Goal: Task Accomplishment & Management: Manage account settings

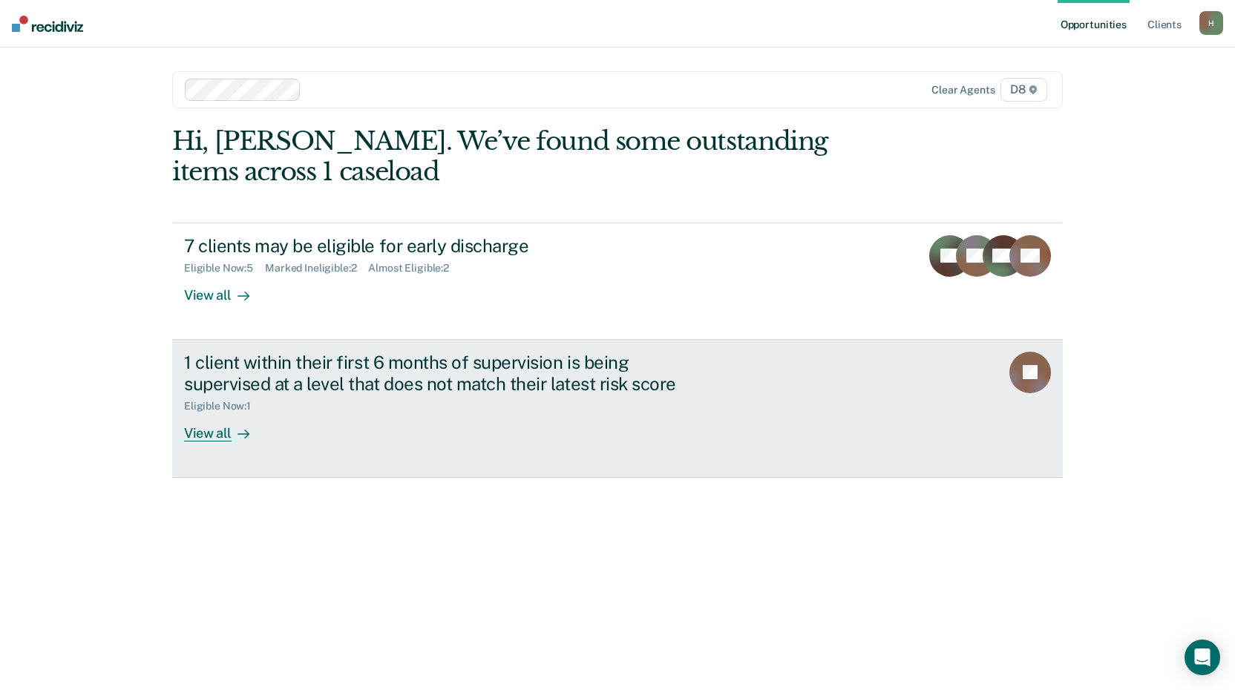
click at [193, 432] on div "View all" at bounding box center [225, 427] width 83 height 29
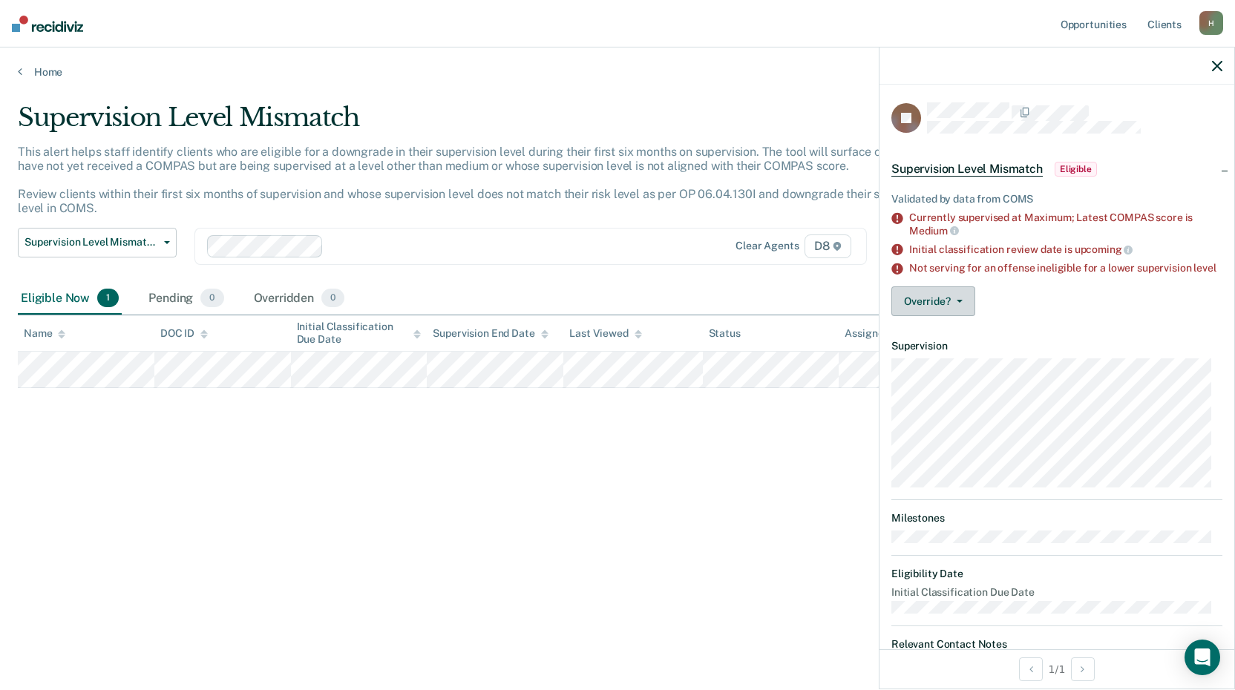
click at [937, 315] on button "Override?" at bounding box center [933, 301] width 84 height 30
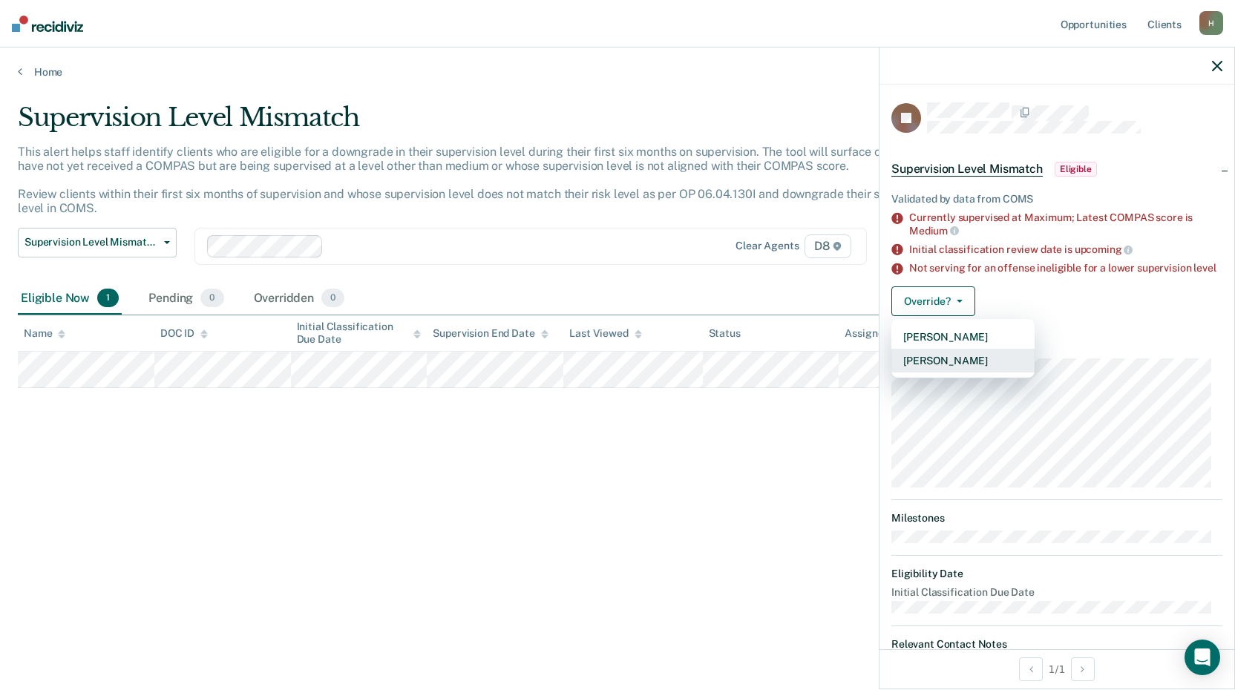
click at [950, 372] on button "[PERSON_NAME]" at bounding box center [962, 361] width 143 height 24
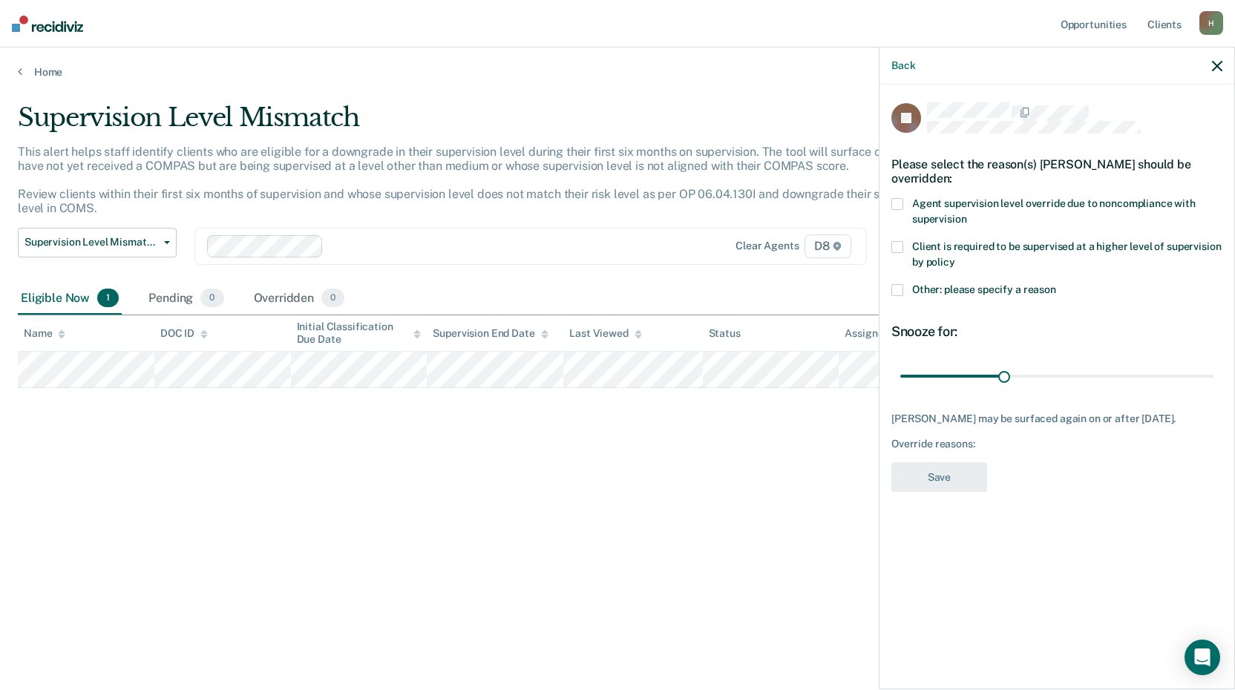
click at [904, 294] on label "Other: please specify a reason" at bounding box center [1056, 292] width 331 height 16
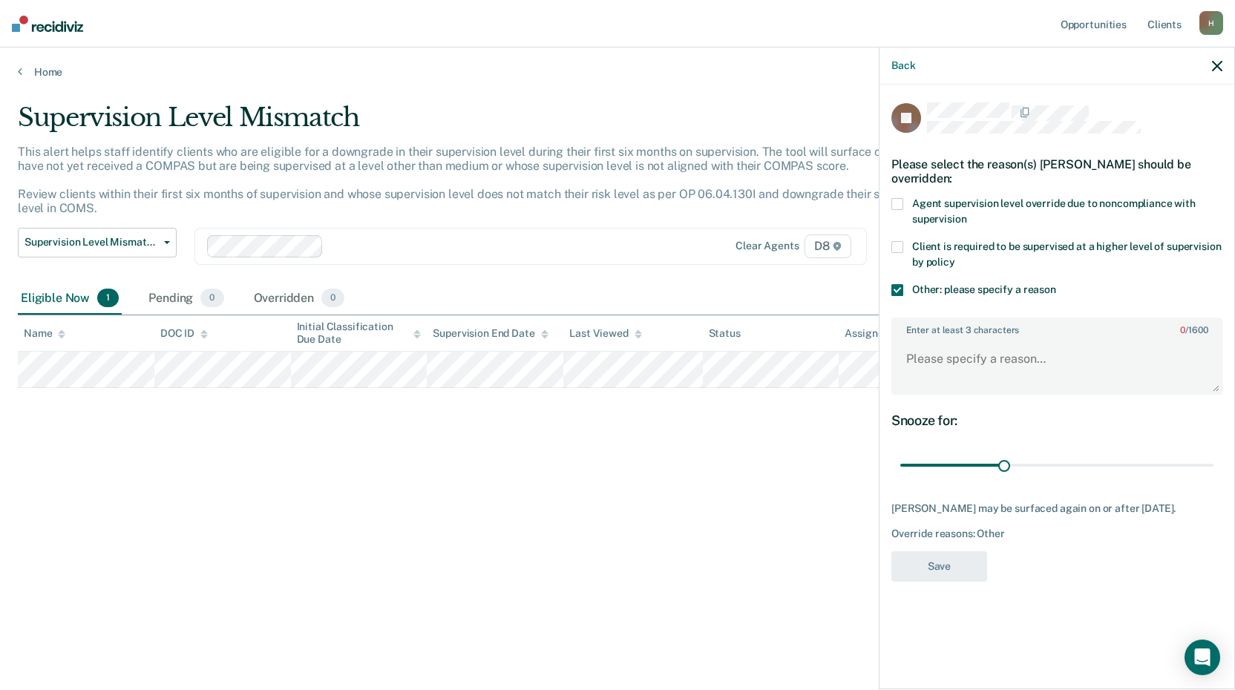
click at [895, 290] on span at bounding box center [897, 290] width 12 height 12
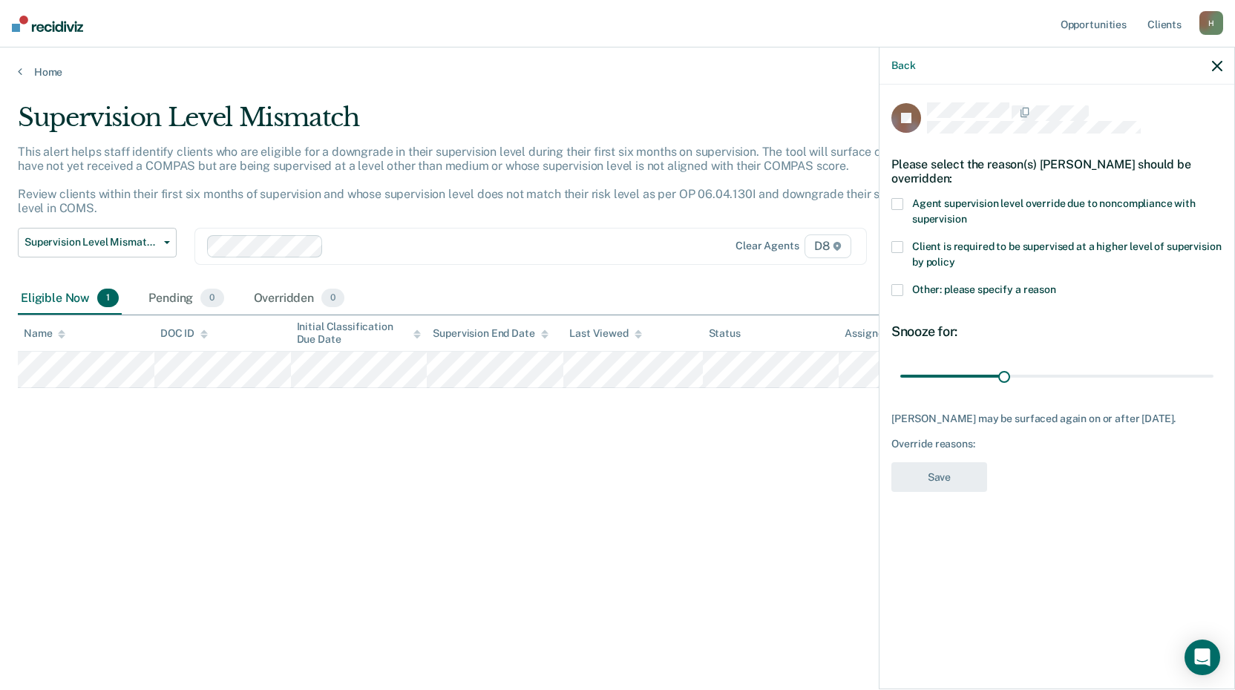
click at [896, 248] on span at bounding box center [897, 247] width 12 height 12
click at [953, 469] on button "Save" at bounding box center [939, 477] width 96 height 30
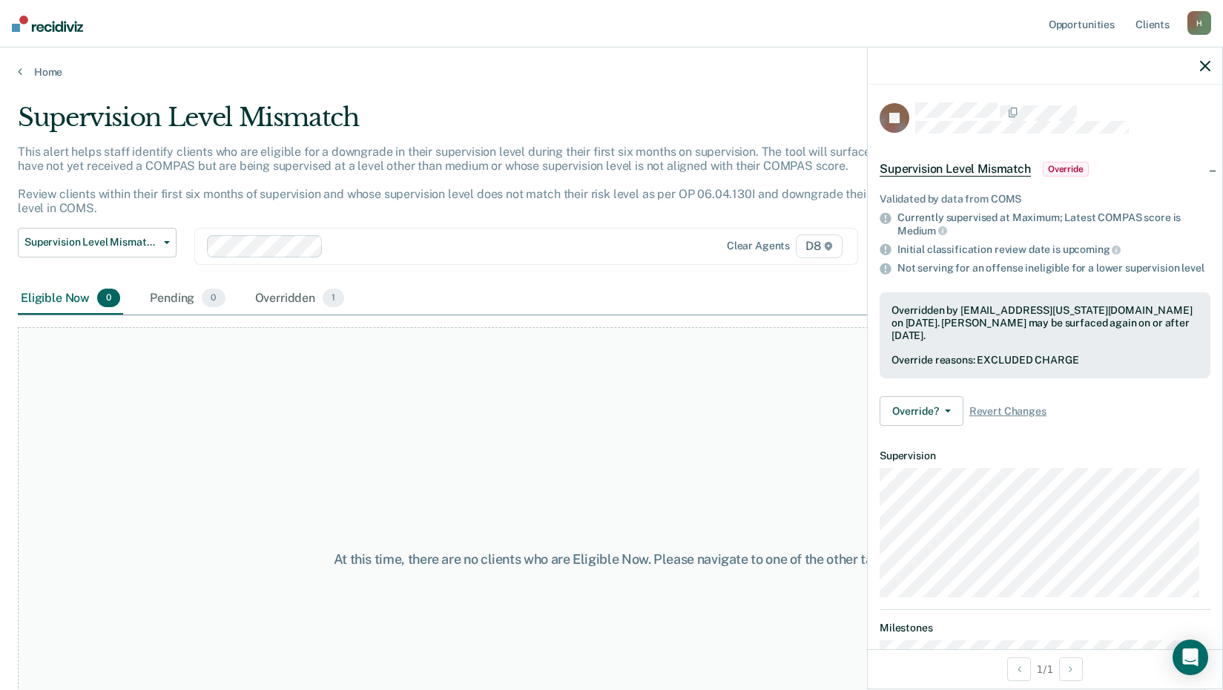
click at [1213, 70] on div at bounding box center [1045, 65] width 355 height 37
click at [1207, 64] on icon "button" at bounding box center [1205, 66] width 10 height 10
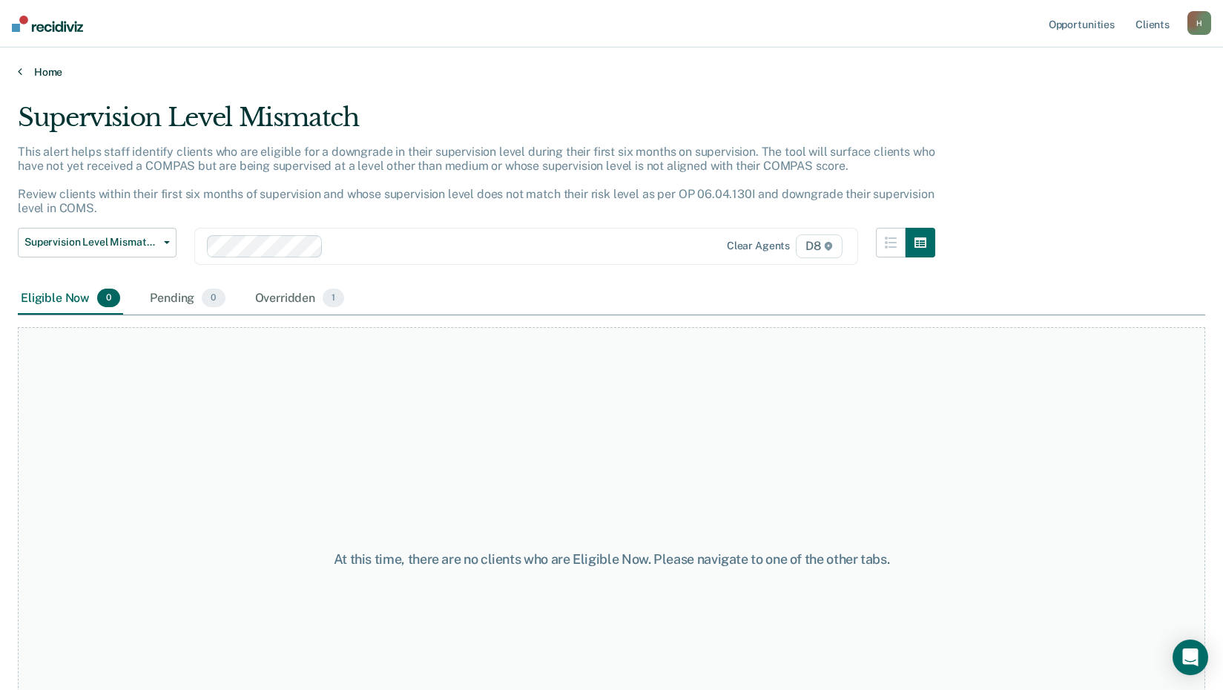
click at [44, 70] on link "Home" at bounding box center [612, 71] width 1188 height 13
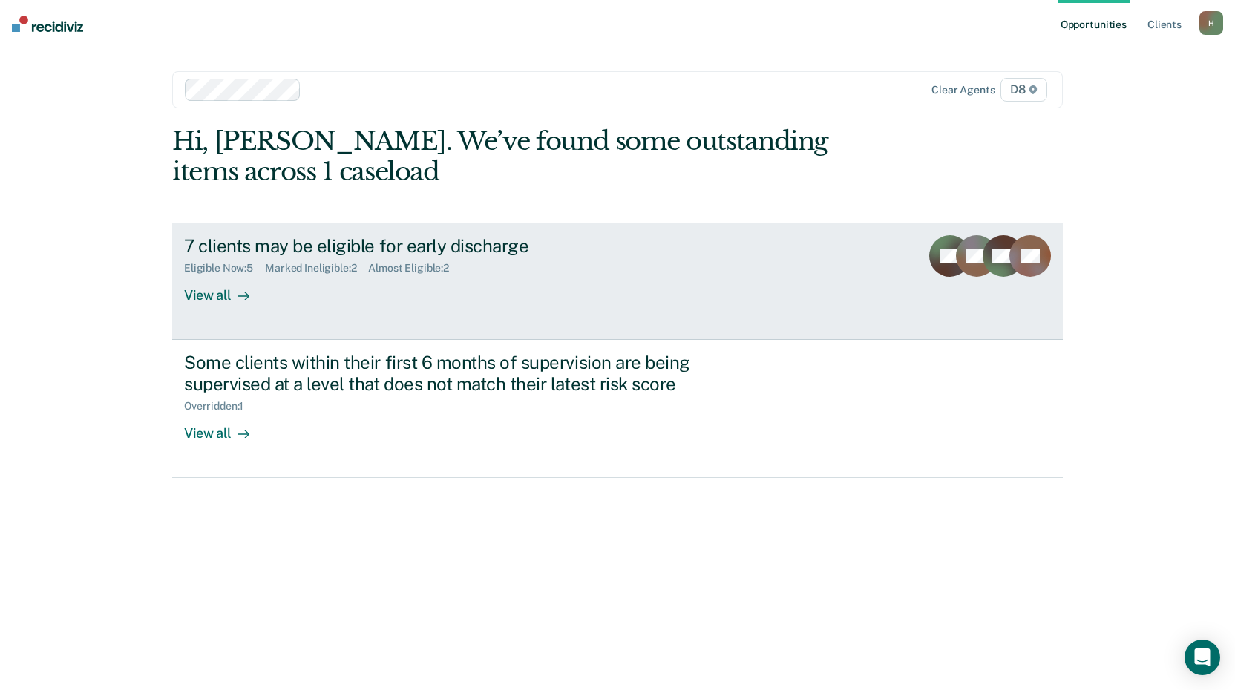
click at [222, 308] on link "7 clients may be eligible for early discharge Eligible Now : 5 Marked Ineligibl…" at bounding box center [617, 281] width 890 height 117
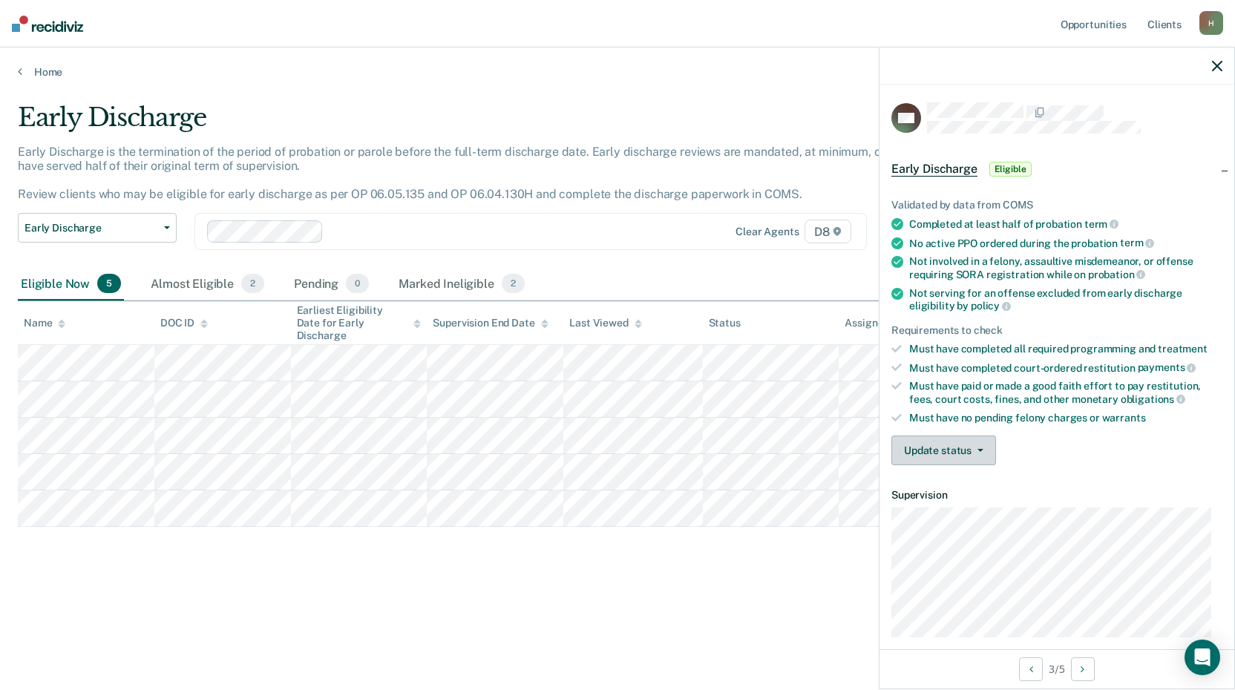
click at [915, 450] on button "Update status" at bounding box center [943, 451] width 105 height 30
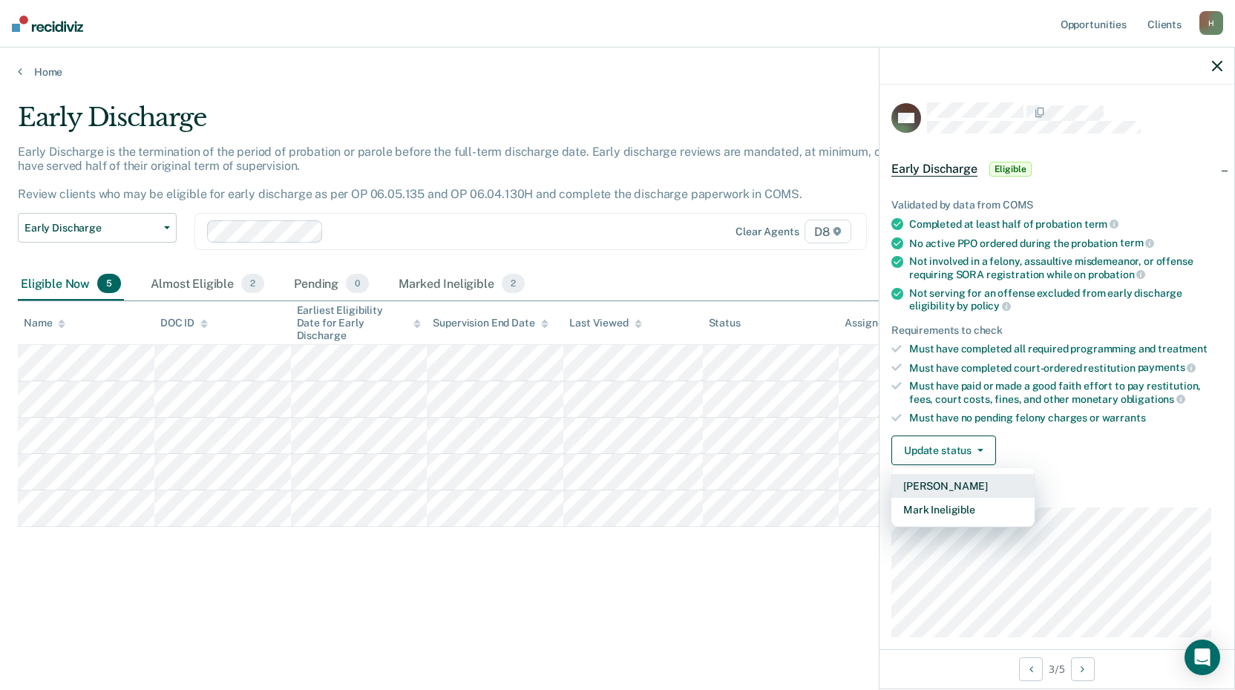
click at [910, 490] on button "[PERSON_NAME]" at bounding box center [962, 486] width 143 height 24
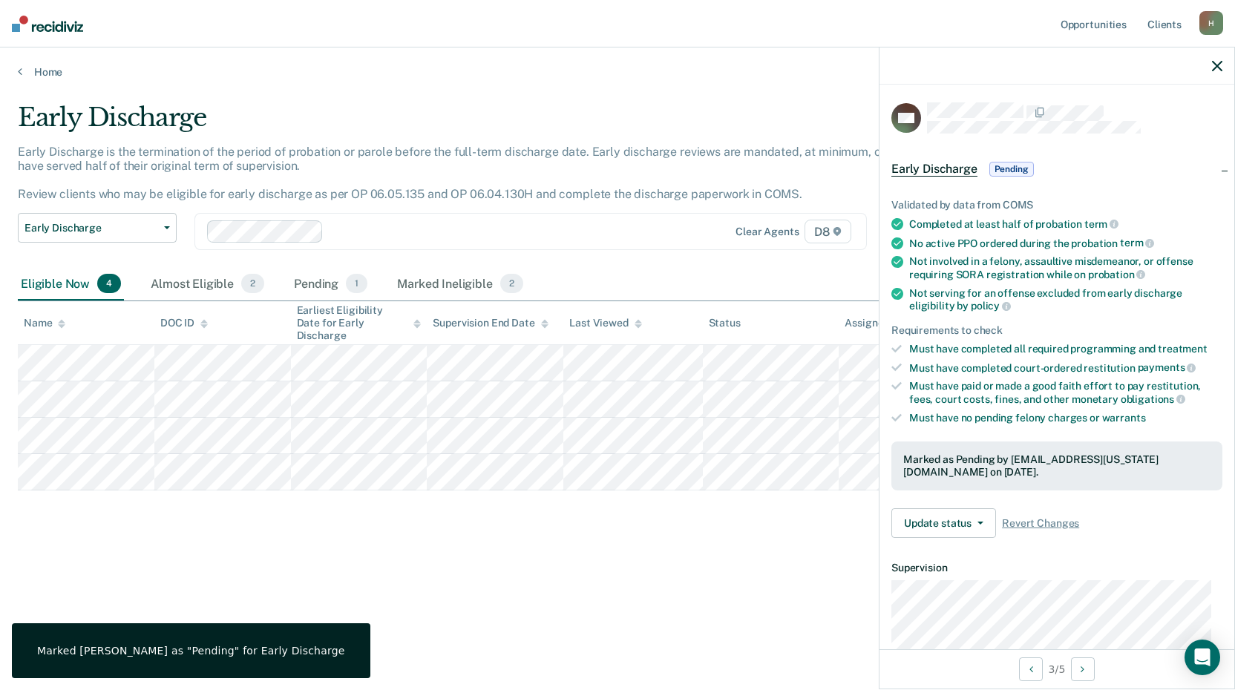
drag, startPoint x: 759, startPoint y: 523, endPoint x: 710, endPoint y: 512, distance: 50.2
click at [757, 524] on div "Early Discharge Early Discharge is the termination of the period of probation o…" at bounding box center [617, 340] width 1199 height 476
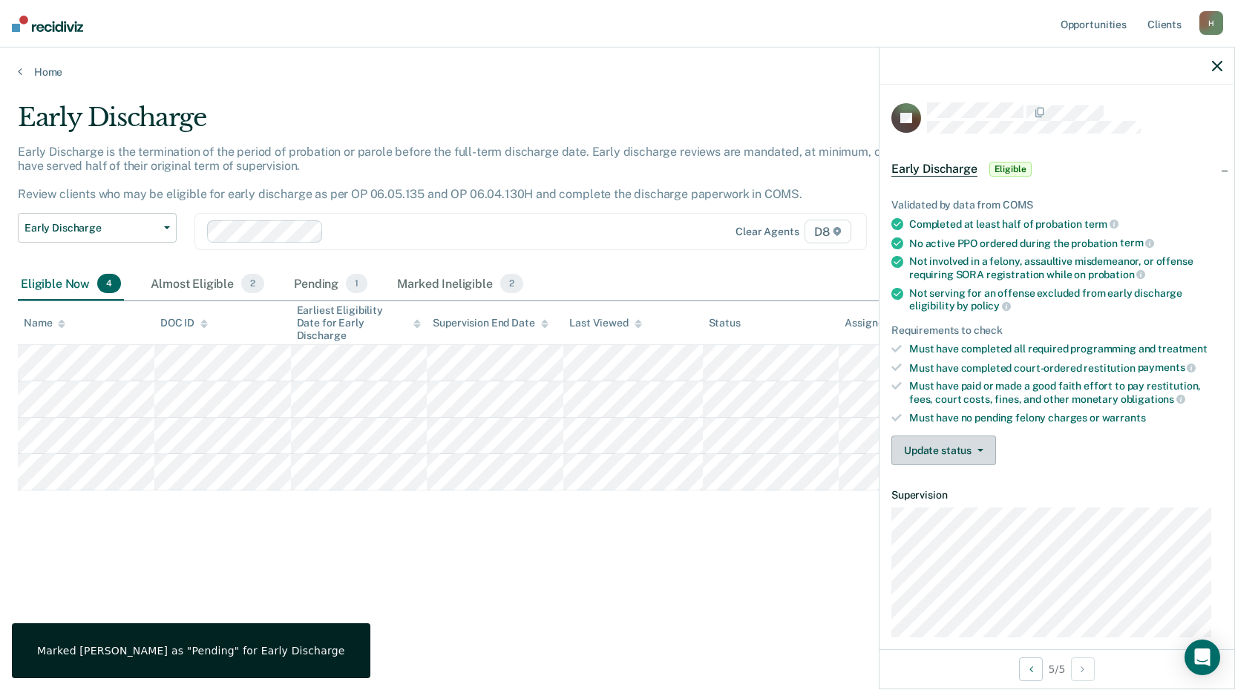
click at [902, 453] on button "Update status" at bounding box center [943, 451] width 105 height 30
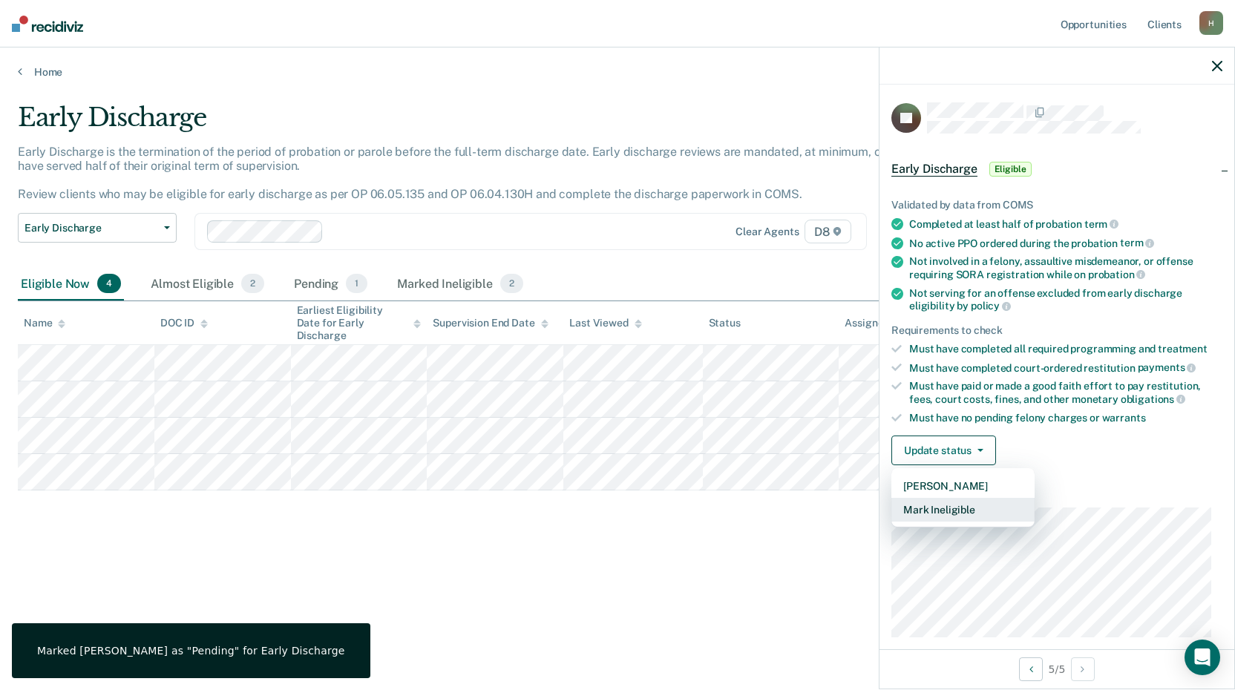
click at [909, 507] on button "Mark Ineligible" at bounding box center [962, 510] width 143 height 24
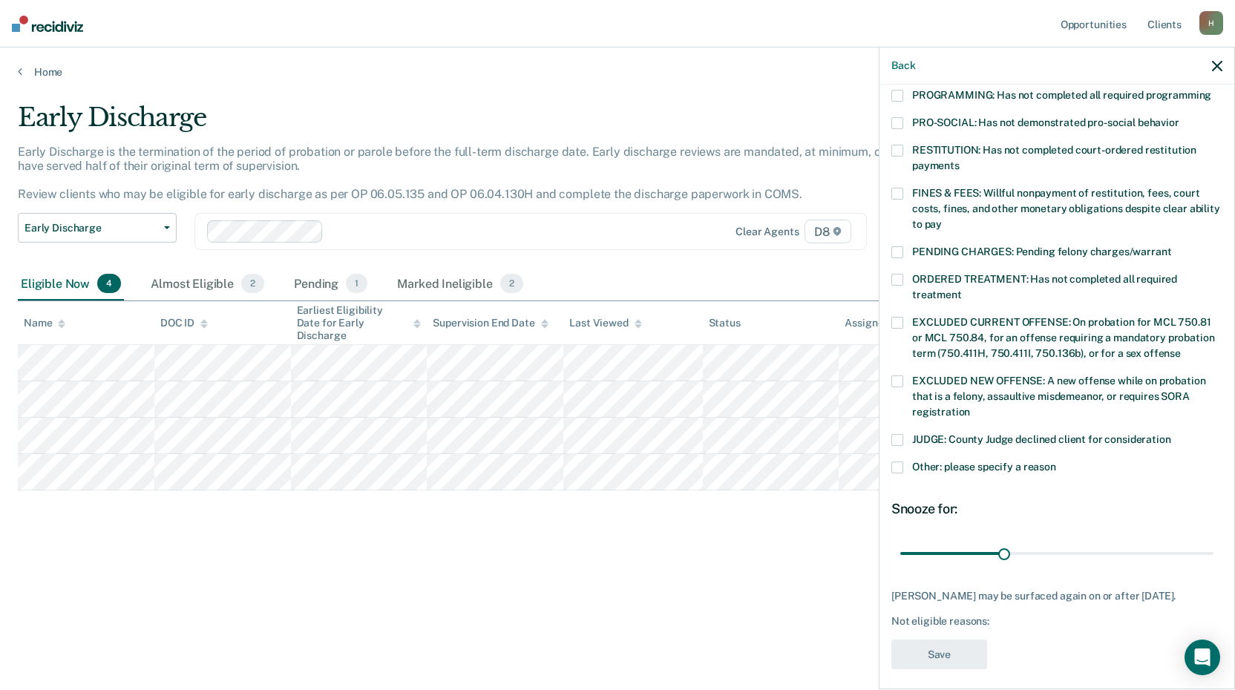
scroll to position [344, 0]
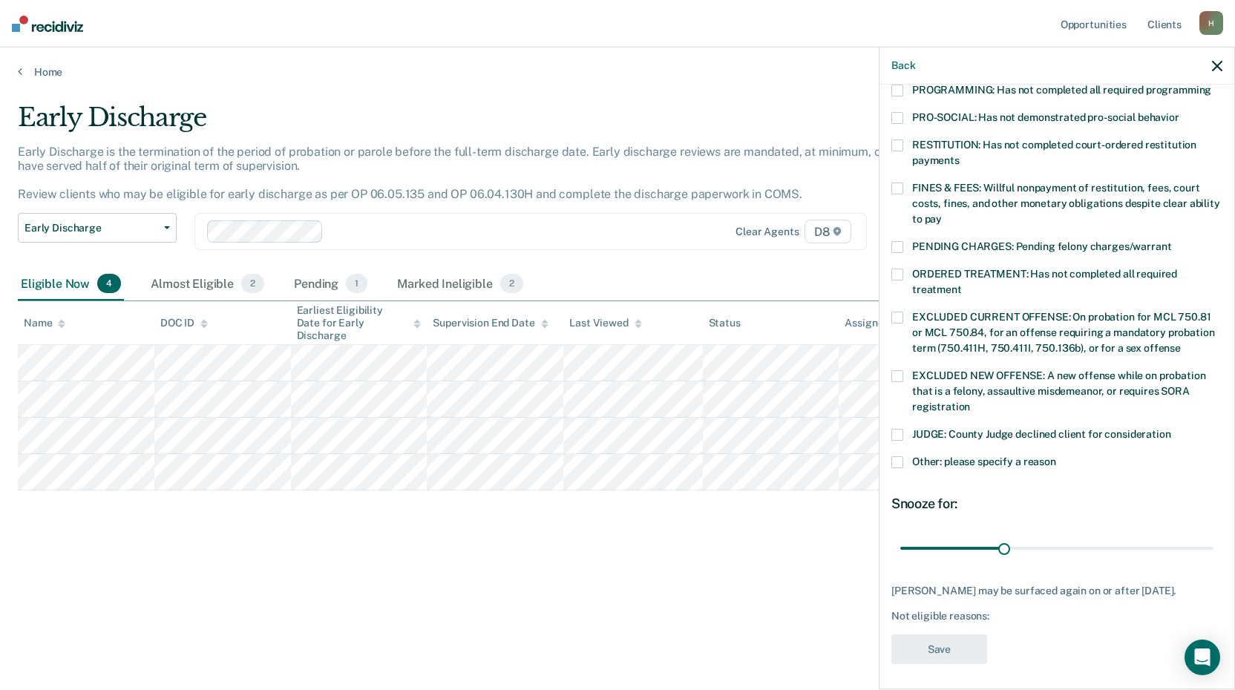
click at [891, 456] on span at bounding box center [897, 462] width 12 height 12
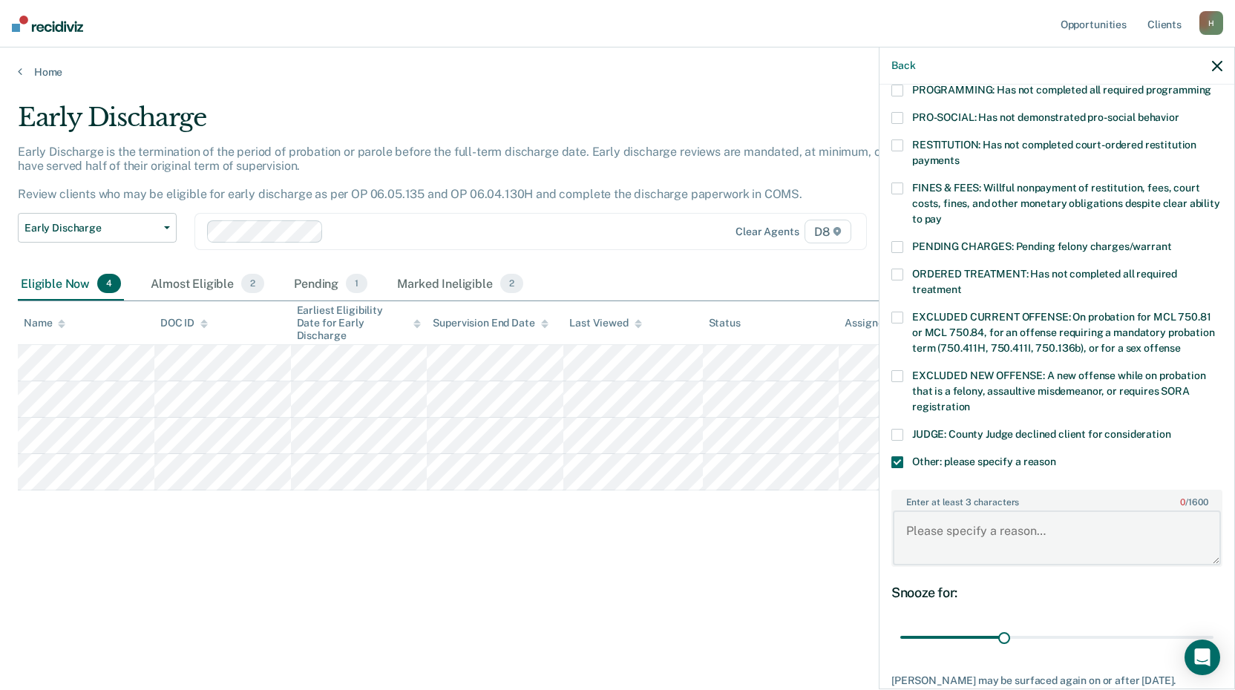
click at [938, 513] on textarea "Enter at least 3 characters 0 / 1600" at bounding box center [1057, 537] width 328 height 55
drag, startPoint x: 1033, startPoint y: 525, endPoint x: 905, endPoint y: 503, distance: 129.4
click at [905, 510] on textarea "Remains in DTCP." at bounding box center [1057, 537] width 328 height 55
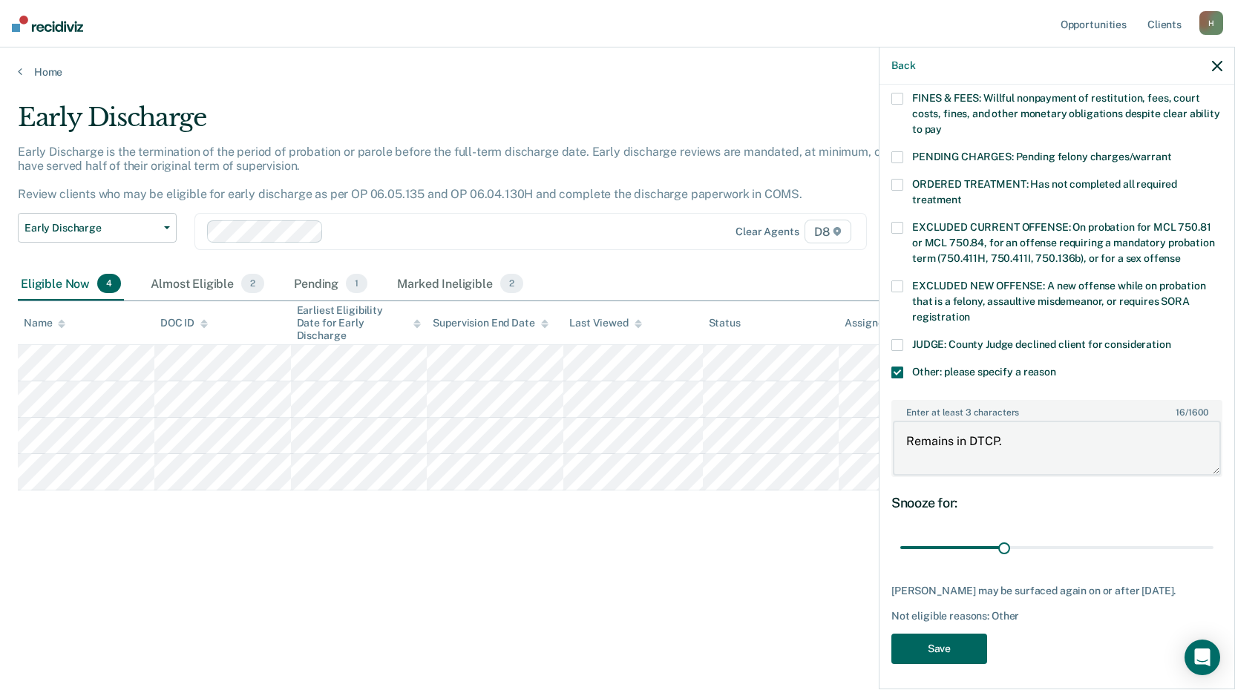
type textarea "Remains in DTCP."
click at [962, 634] on button "Save" at bounding box center [939, 649] width 96 height 30
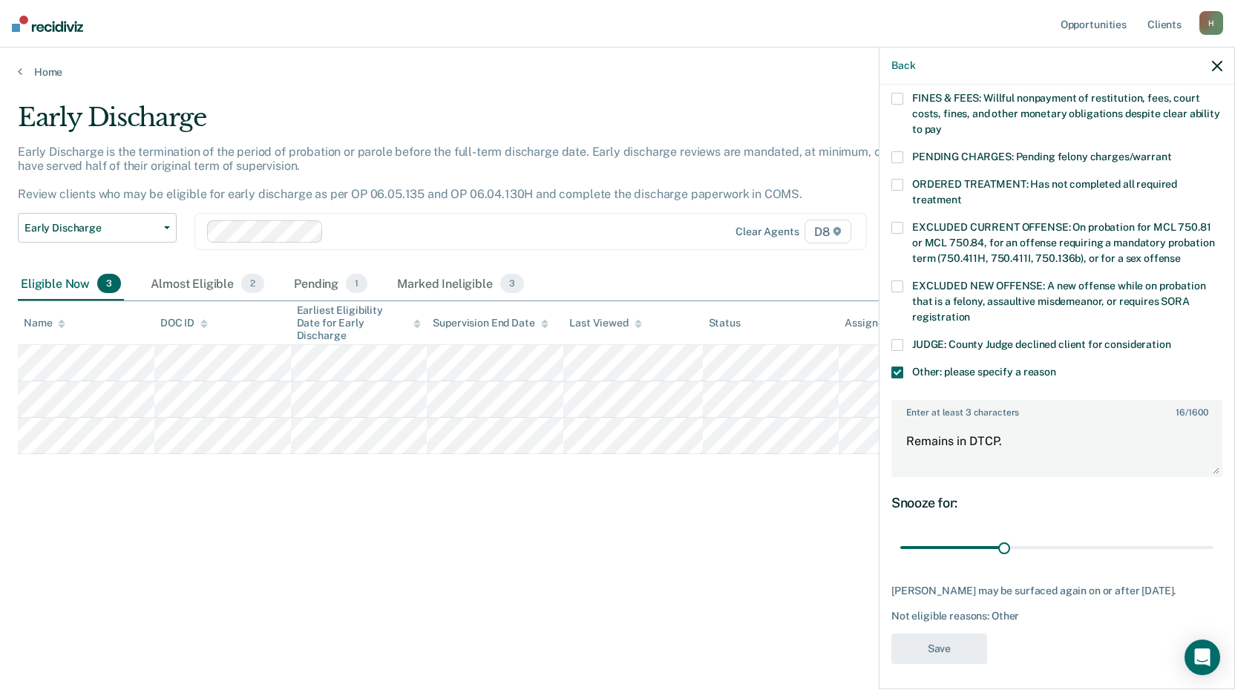
scroll to position [276, 0]
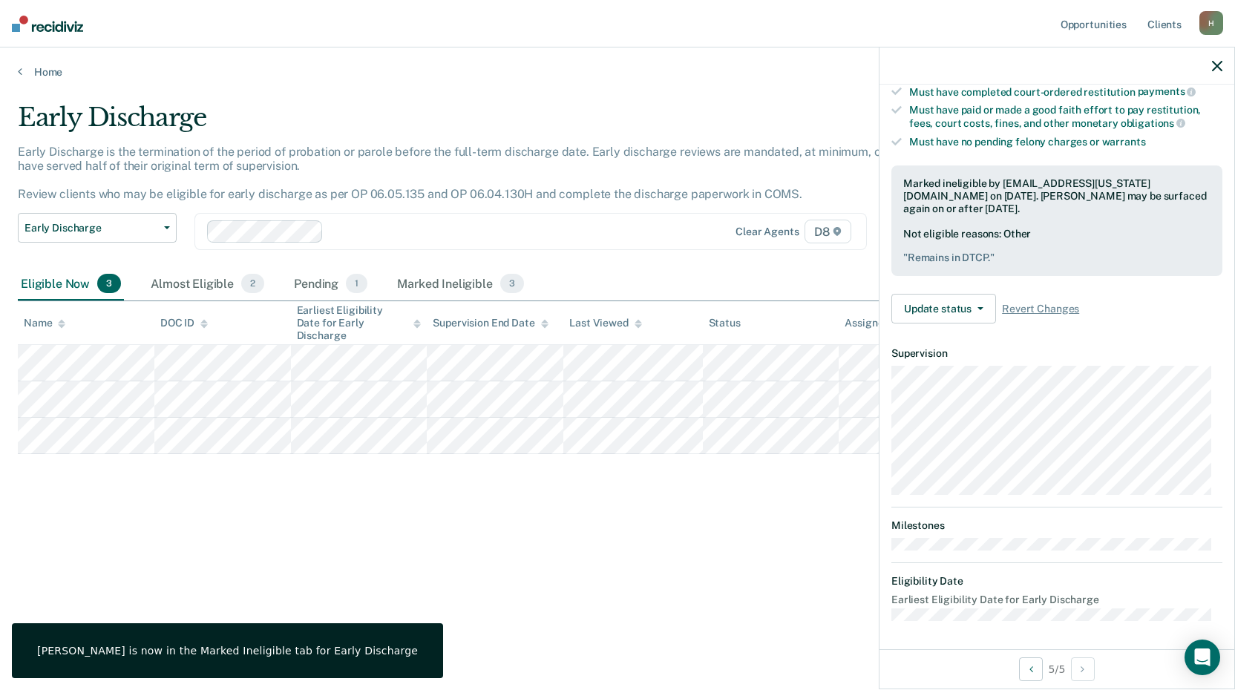
drag, startPoint x: 817, startPoint y: 515, endPoint x: 584, endPoint y: 453, distance: 241.0
click at [803, 511] on div "Early Discharge Early Discharge is the termination of the period of probation o…" at bounding box center [617, 340] width 1199 height 476
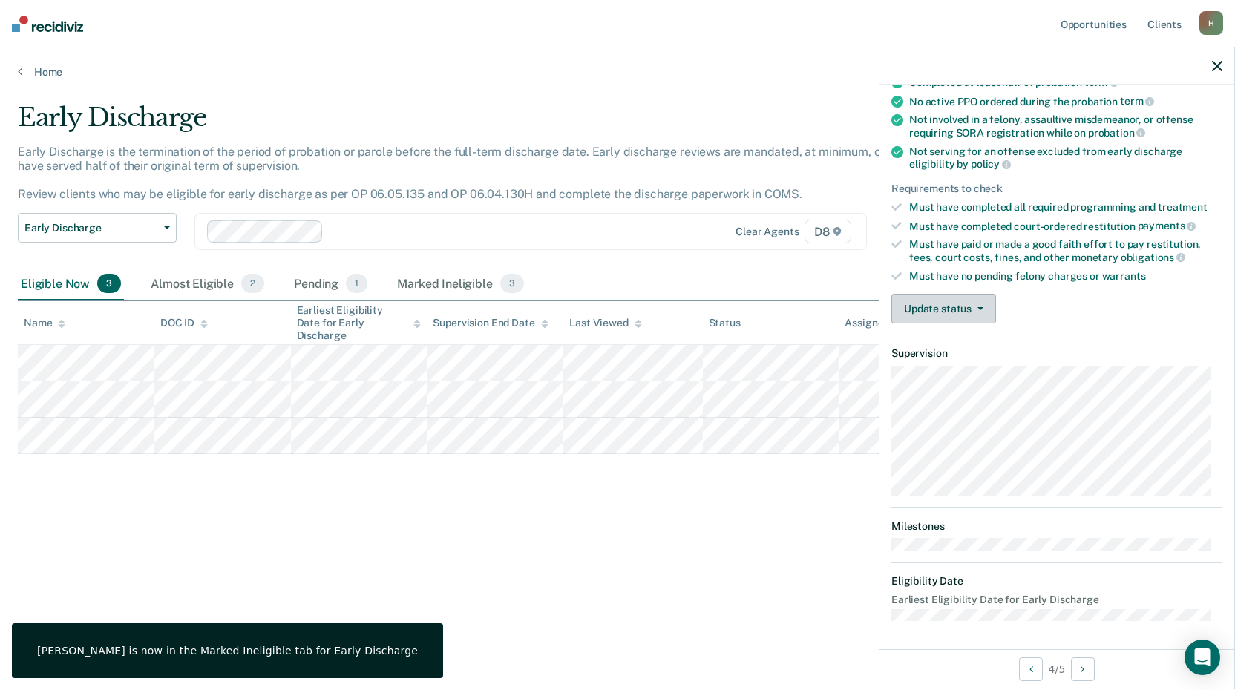
click at [915, 312] on button "Update status" at bounding box center [943, 309] width 105 height 30
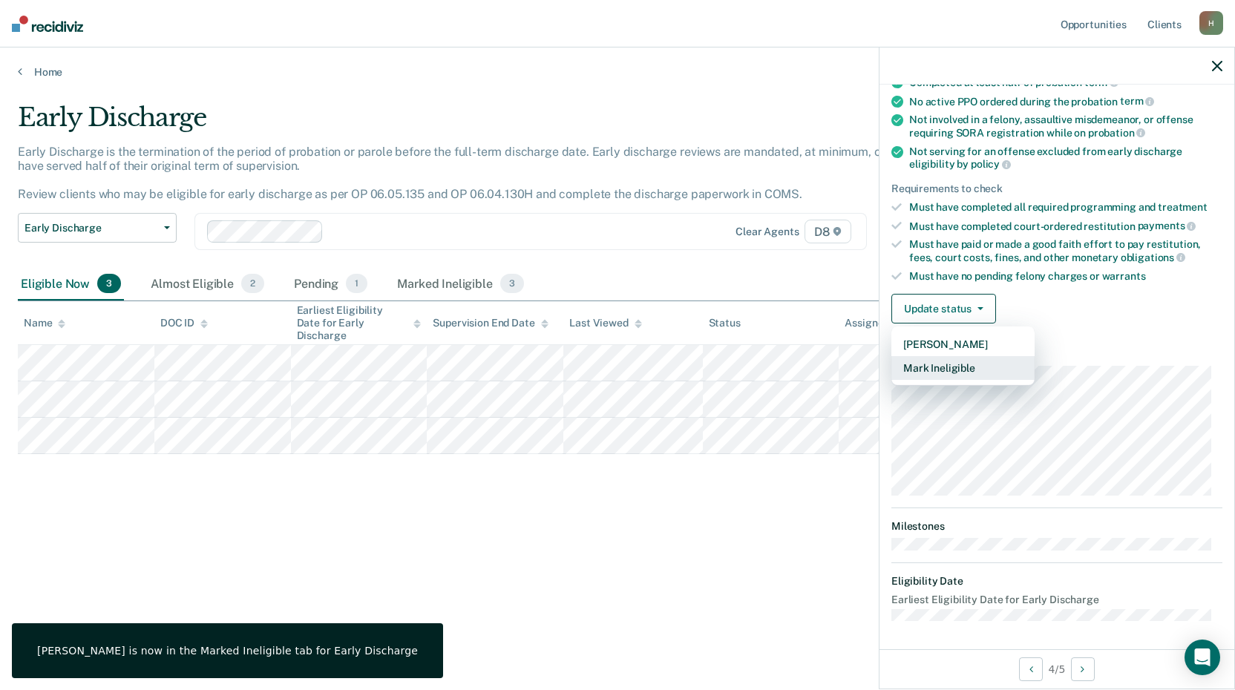
click at [935, 367] on button "Mark Ineligible" at bounding box center [962, 368] width 143 height 24
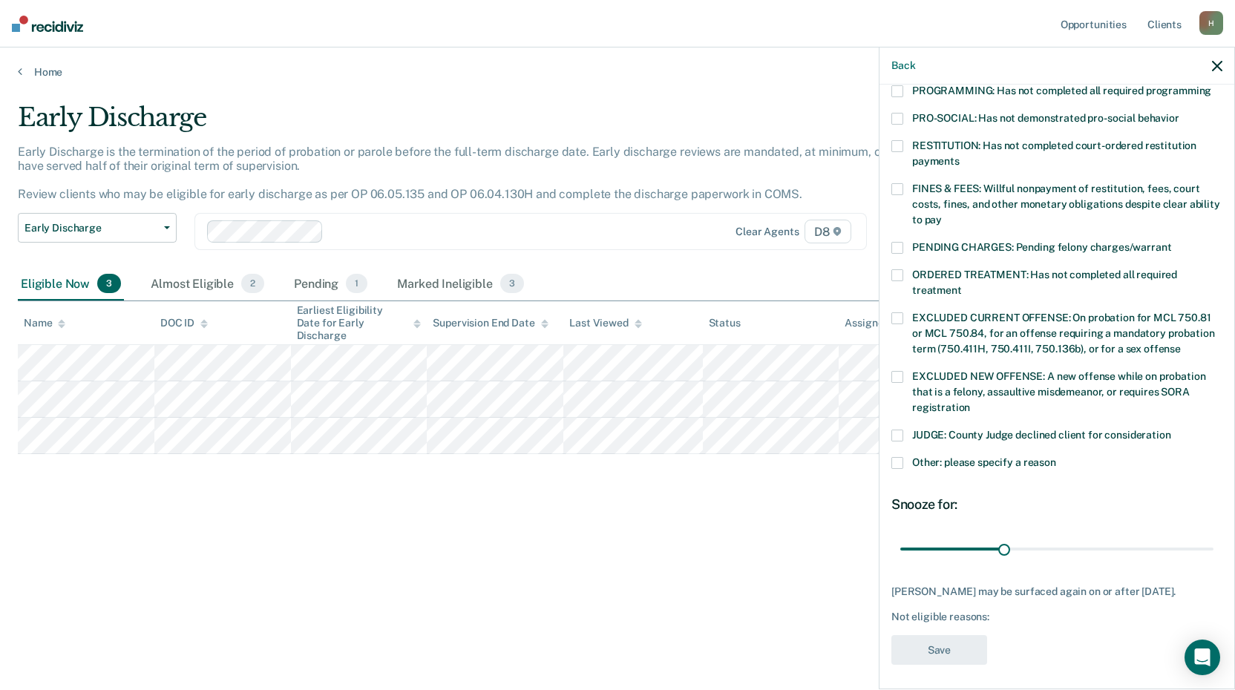
scroll to position [344, 0]
drag, startPoint x: 903, startPoint y: 441, endPoint x: 904, endPoint y: 459, distance: 17.9
click at [902, 456] on label "Other: please specify a reason" at bounding box center [1056, 464] width 331 height 16
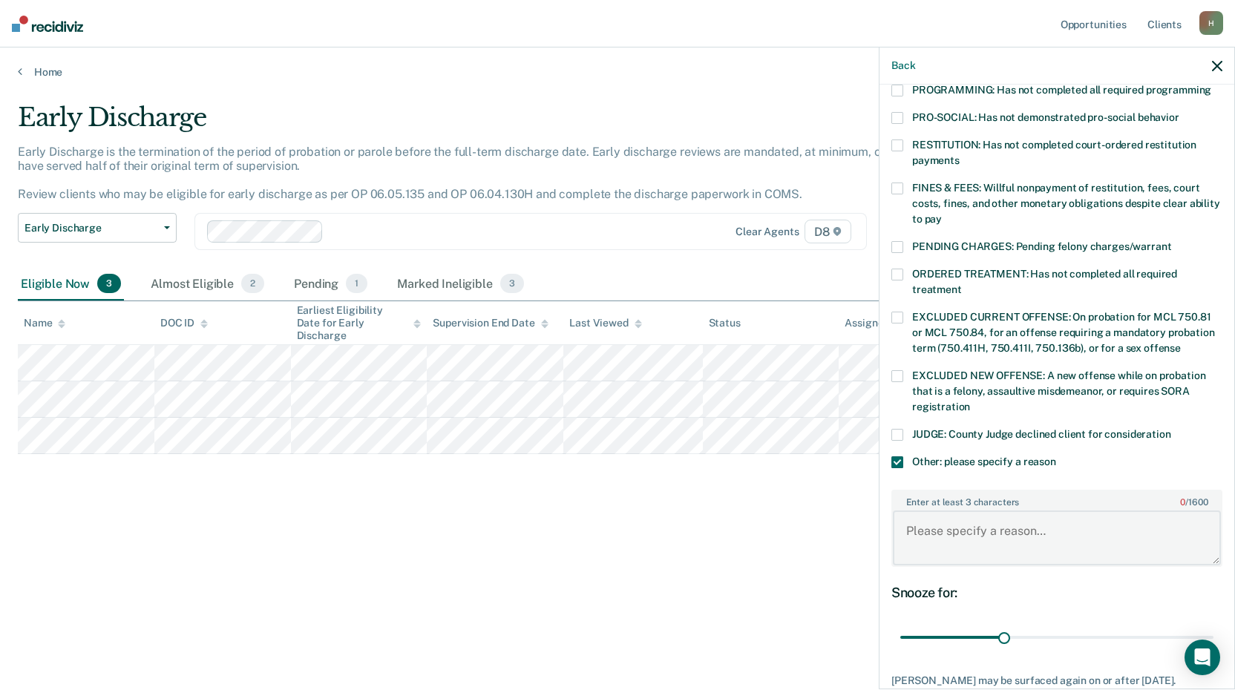
click at [921, 525] on textarea "Enter at least 3 characters 0 / 1600" at bounding box center [1057, 537] width 328 height 55
paste textarea "Remains in DTCP."
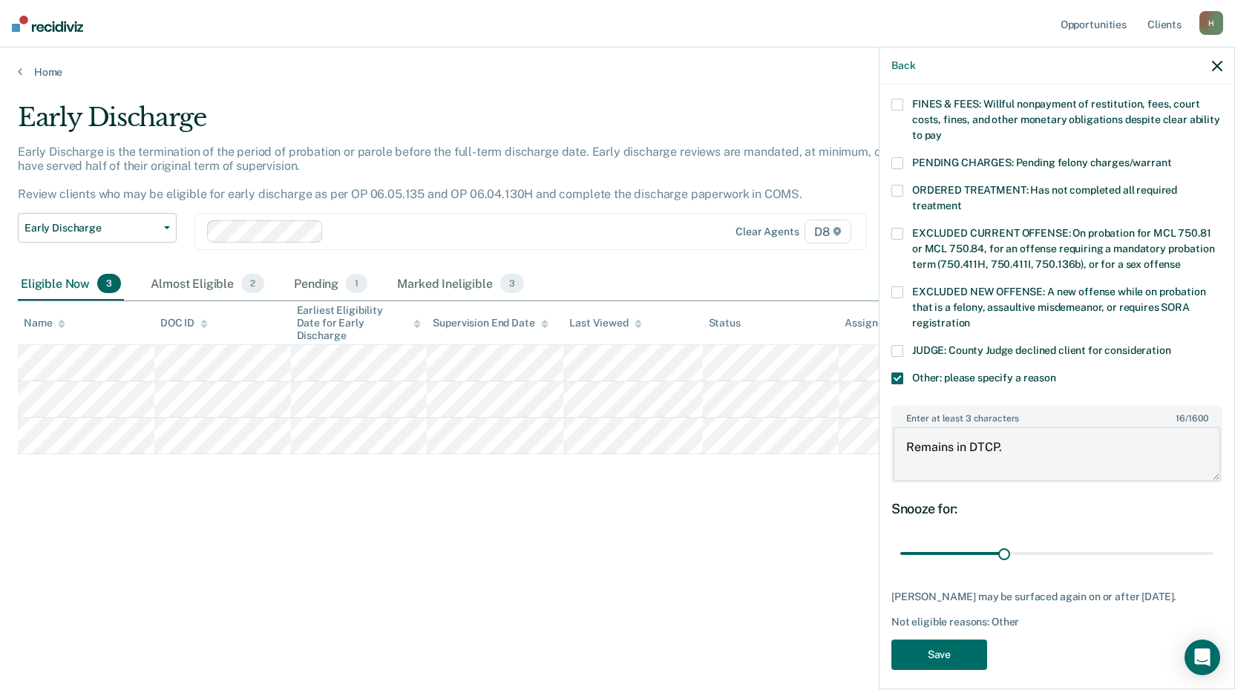
scroll to position [434, 0]
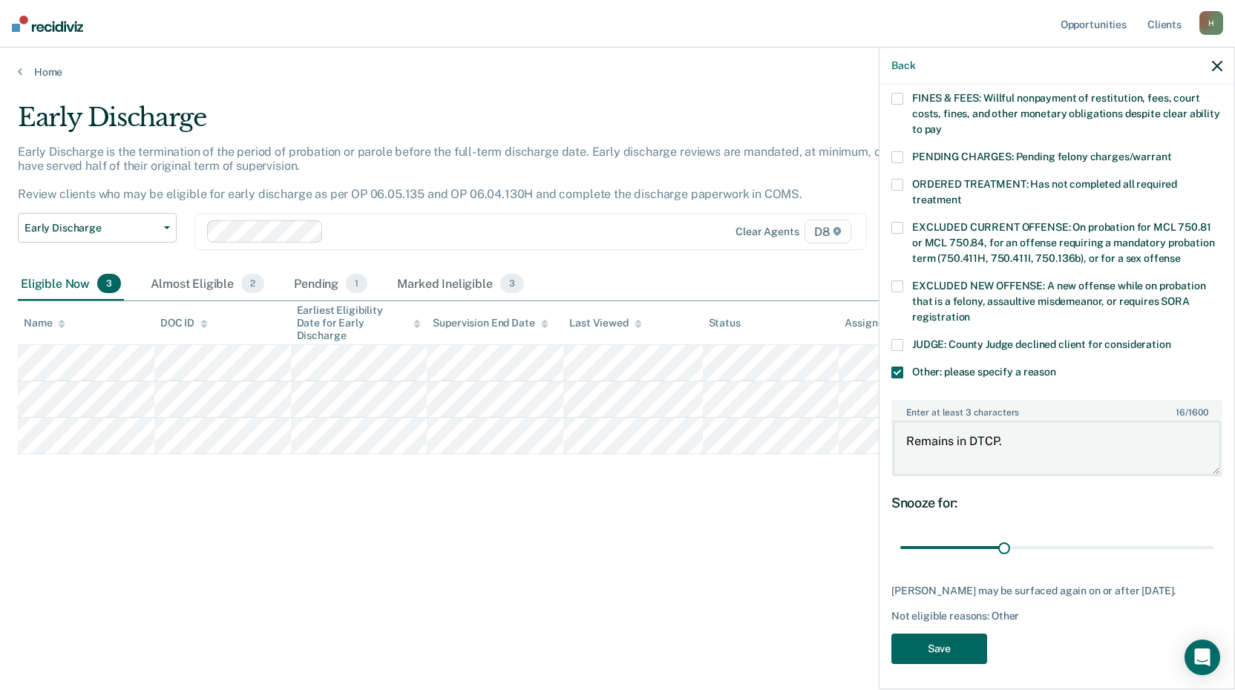
type textarea "Remains in DTCP."
click at [969, 640] on button "Save" at bounding box center [939, 649] width 96 height 30
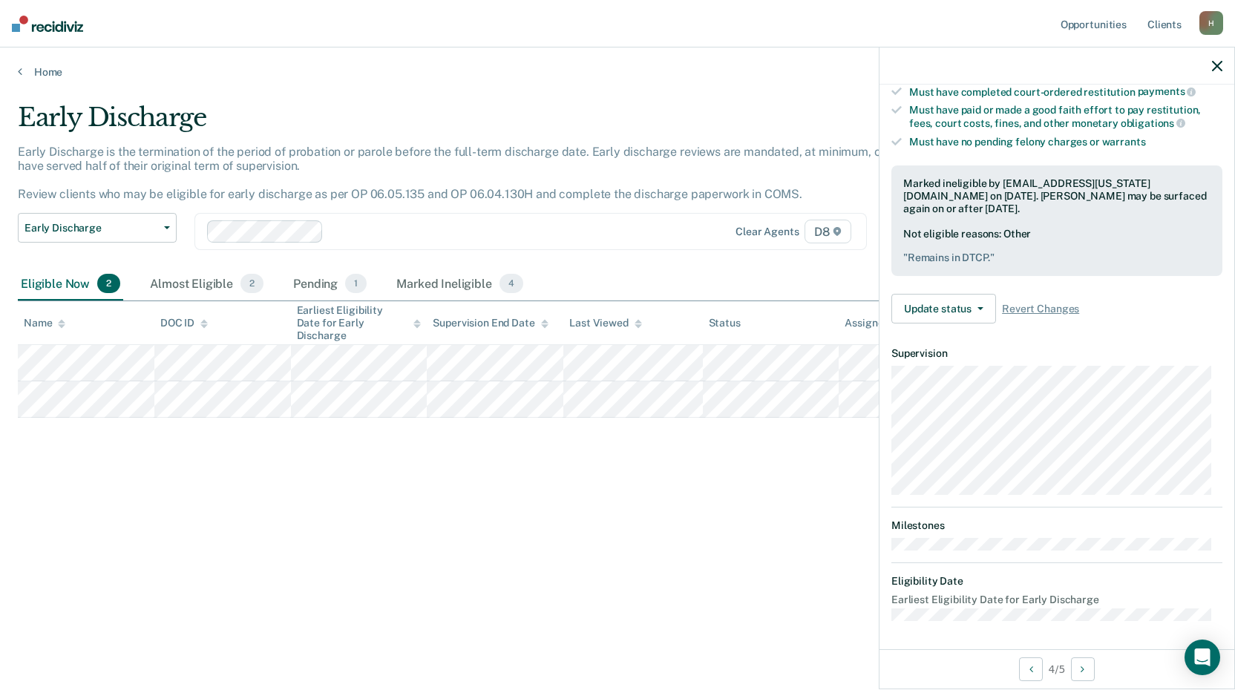
scroll to position [142, 0]
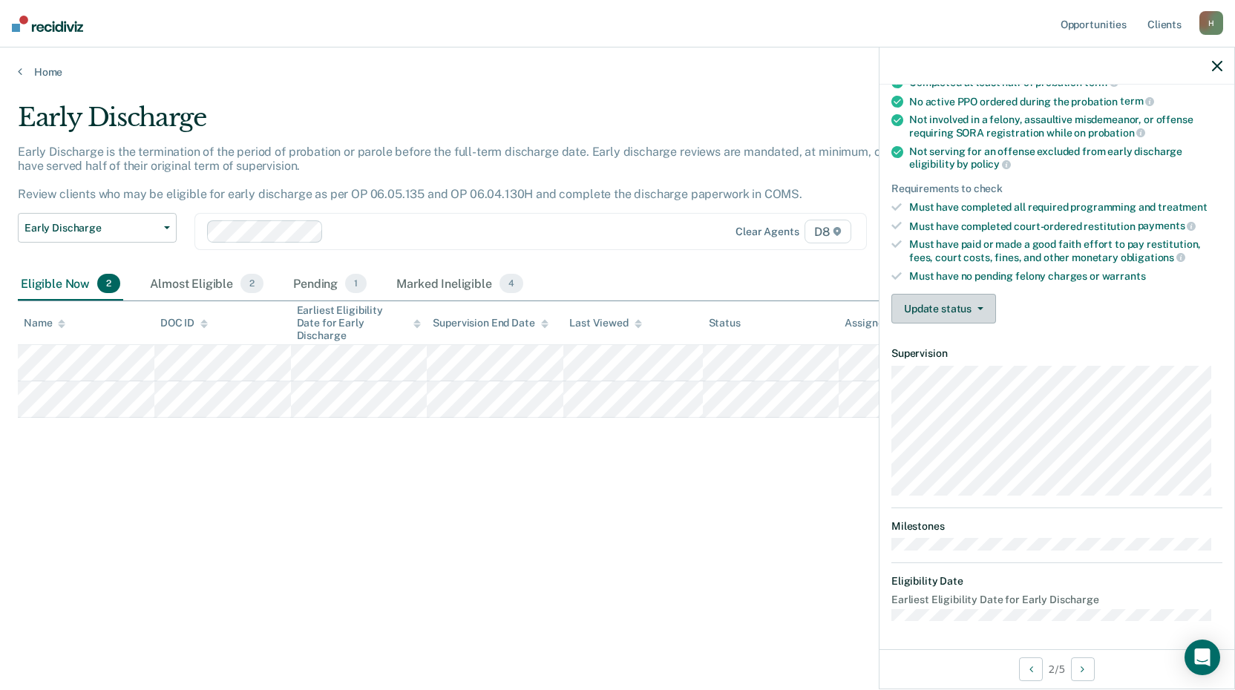
click at [946, 304] on button "Update status" at bounding box center [943, 309] width 105 height 30
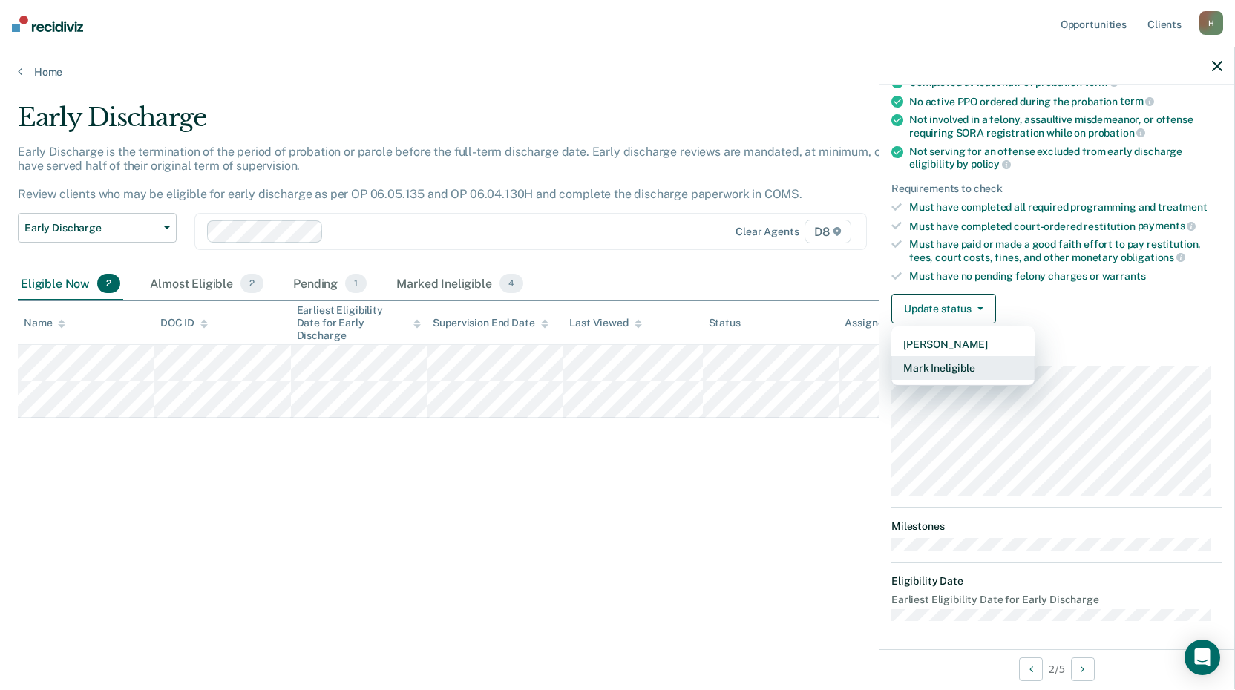
click at [956, 367] on button "Mark Ineligible" at bounding box center [962, 368] width 143 height 24
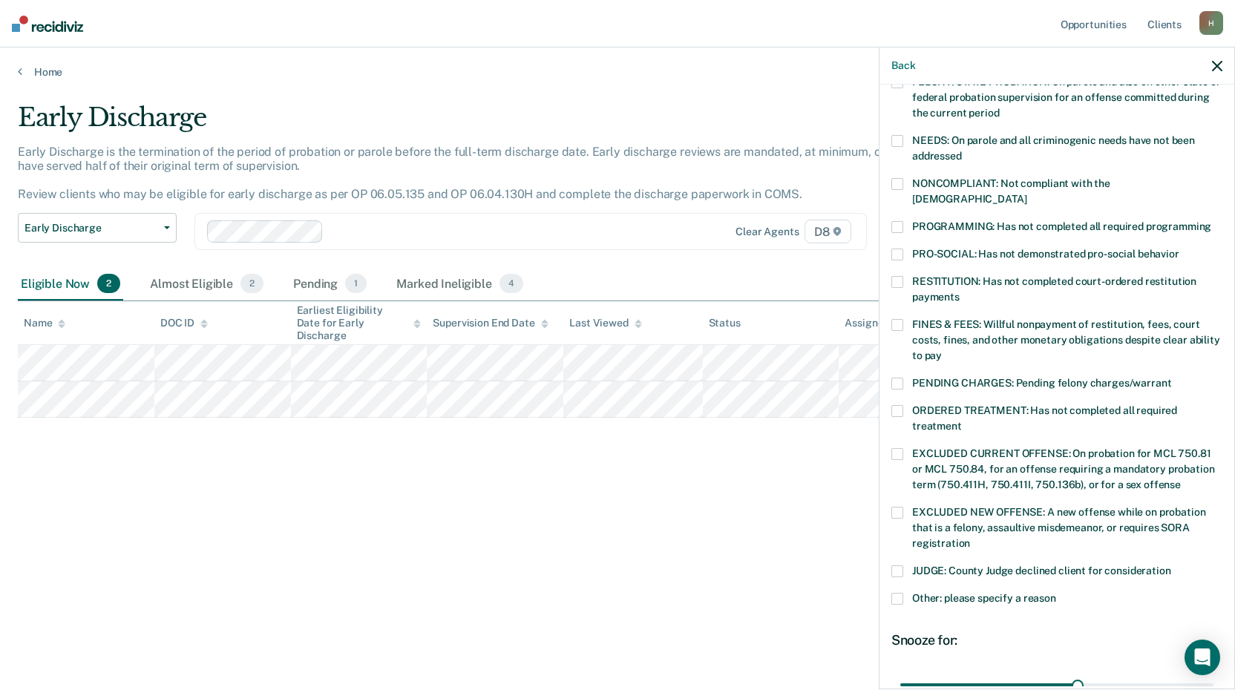
scroll to position [344, 0]
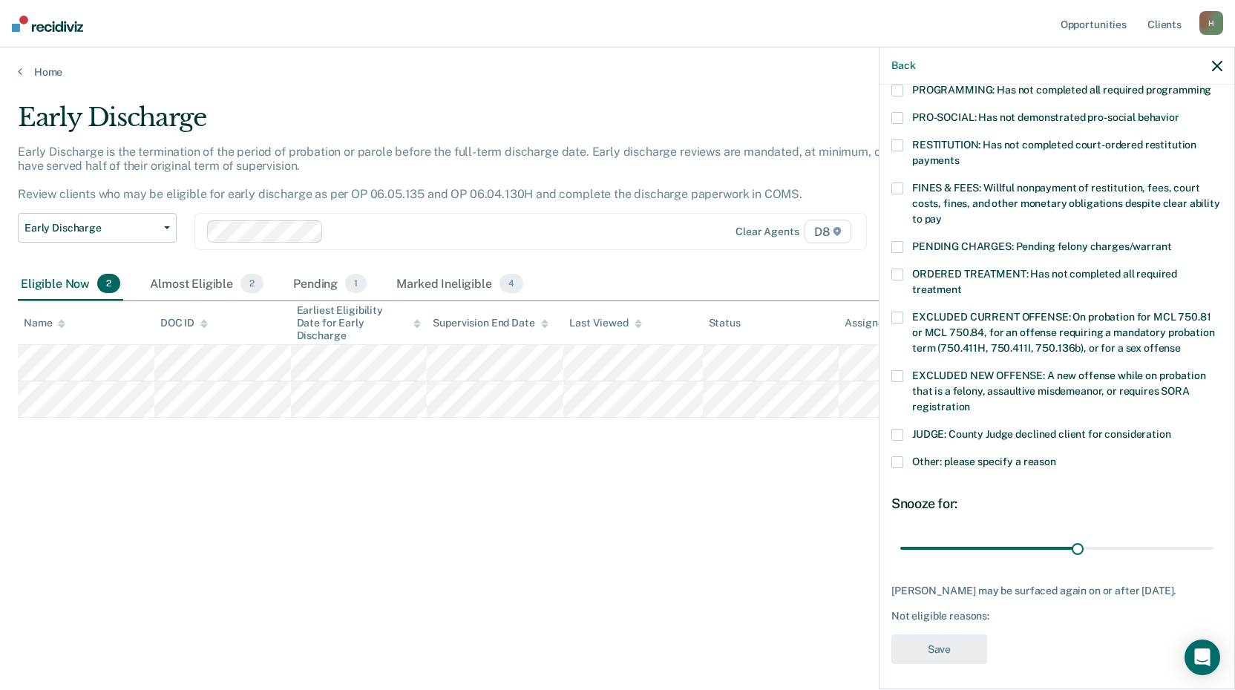
click at [891, 456] on span at bounding box center [897, 462] width 12 height 12
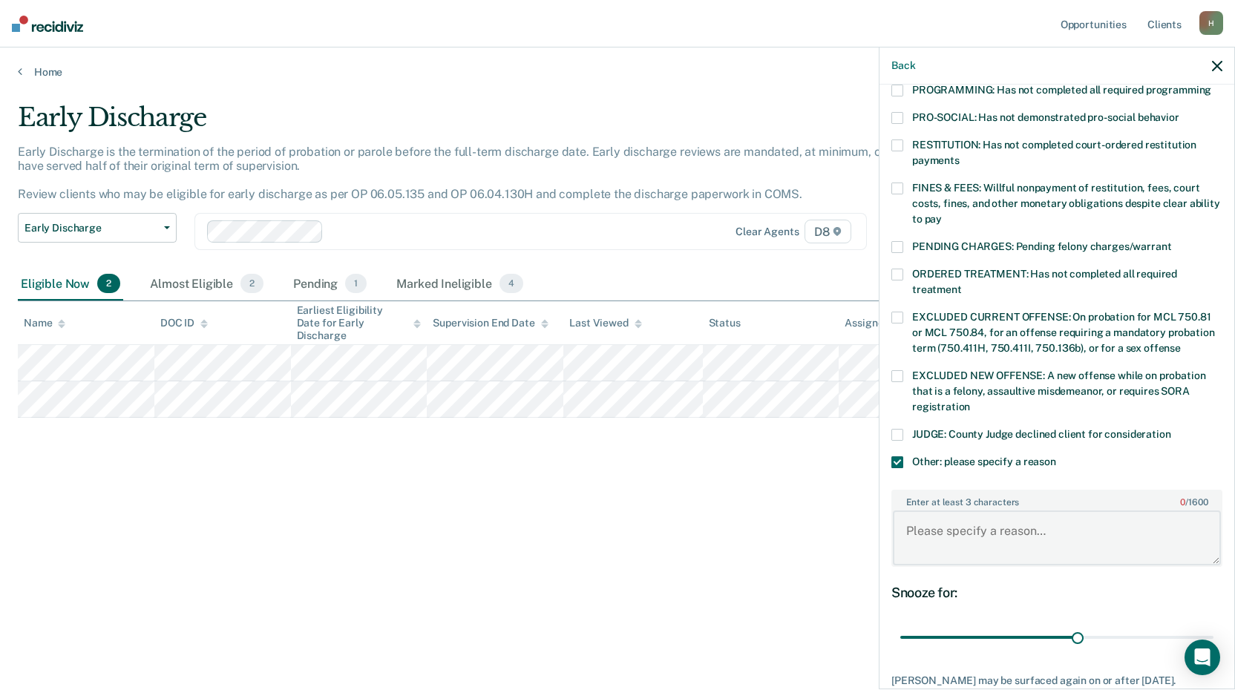
click at [934, 510] on textarea "Enter at least 3 characters 0 / 1600" at bounding box center [1057, 537] width 328 height 55
paste textarea "Remains in DTCP."
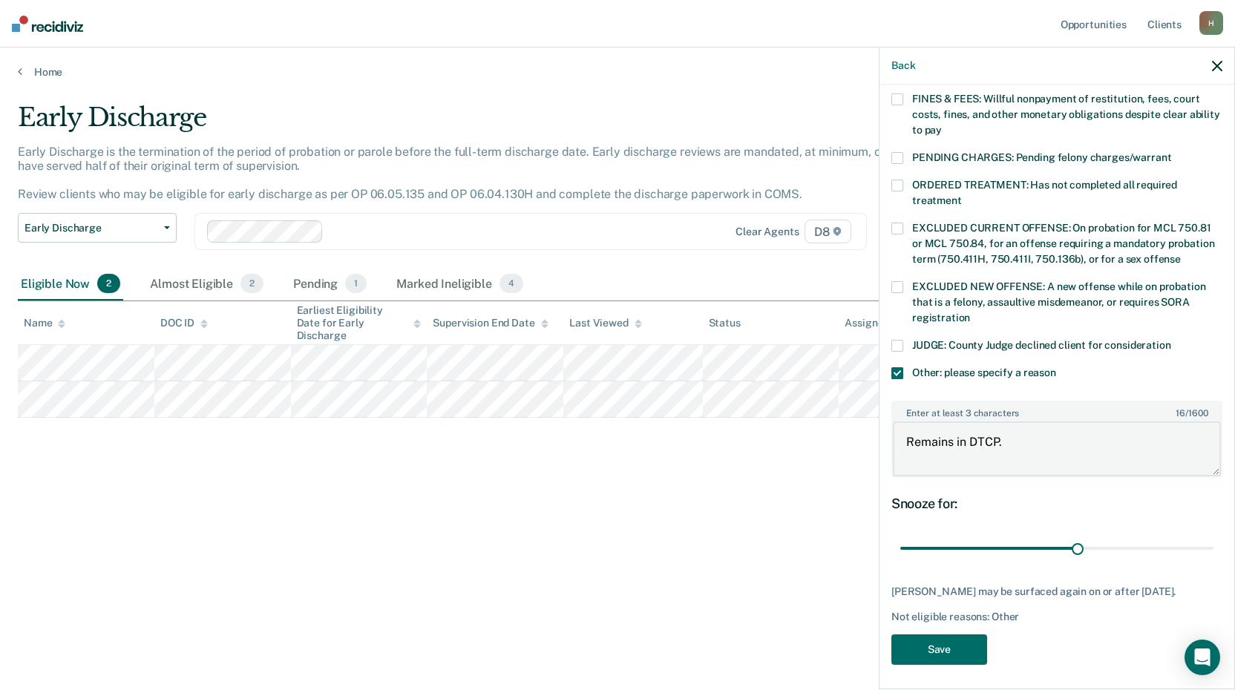
scroll to position [434, 0]
type textarea "Remains in DTCP."
click at [962, 641] on button "Save" at bounding box center [939, 649] width 96 height 30
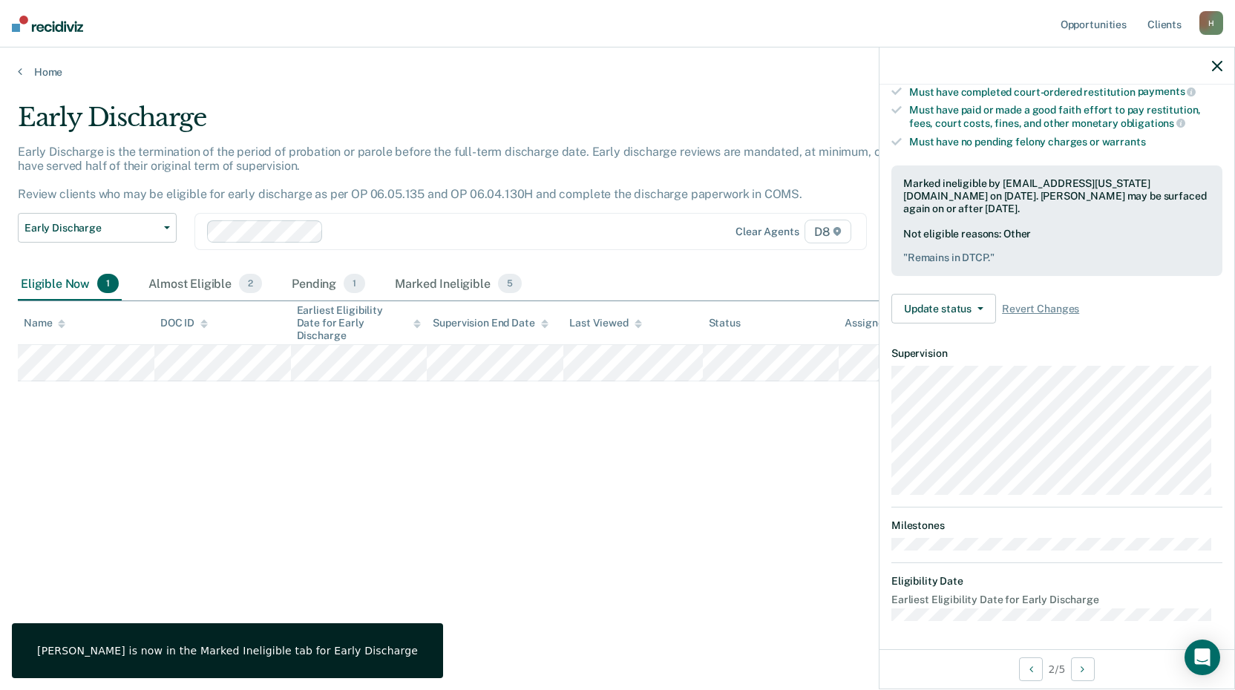
scroll to position [142, 0]
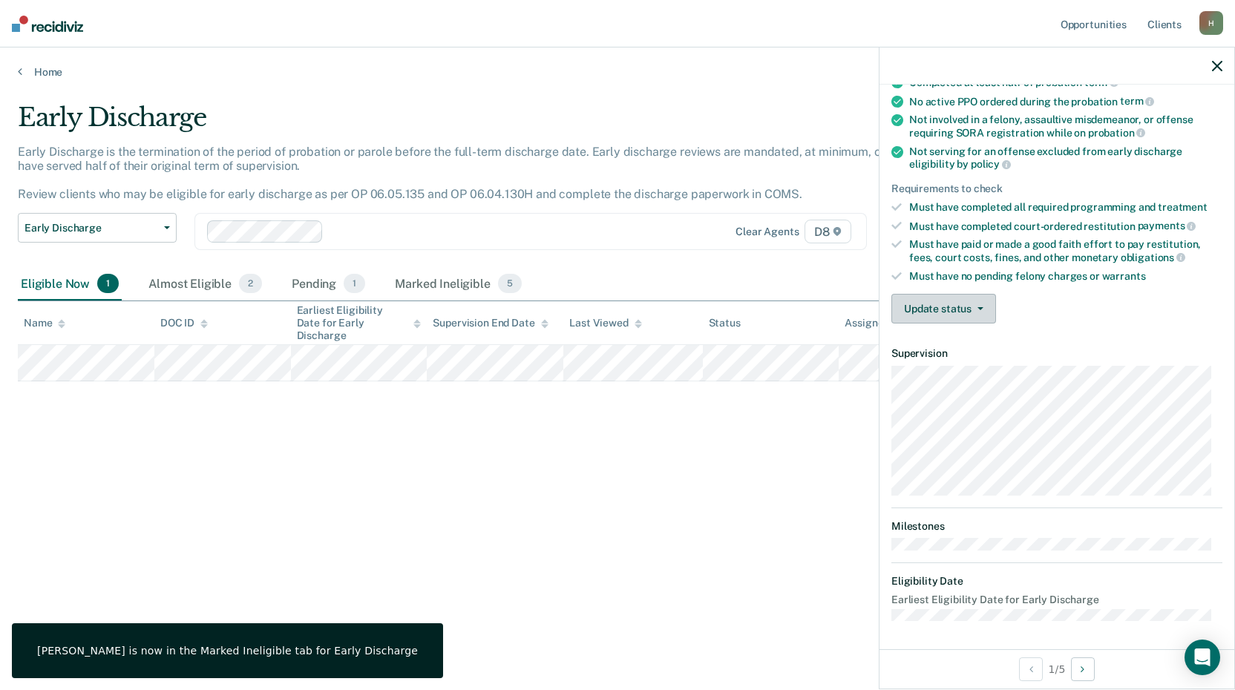
click at [927, 309] on button "Update status" at bounding box center [943, 309] width 105 height 30
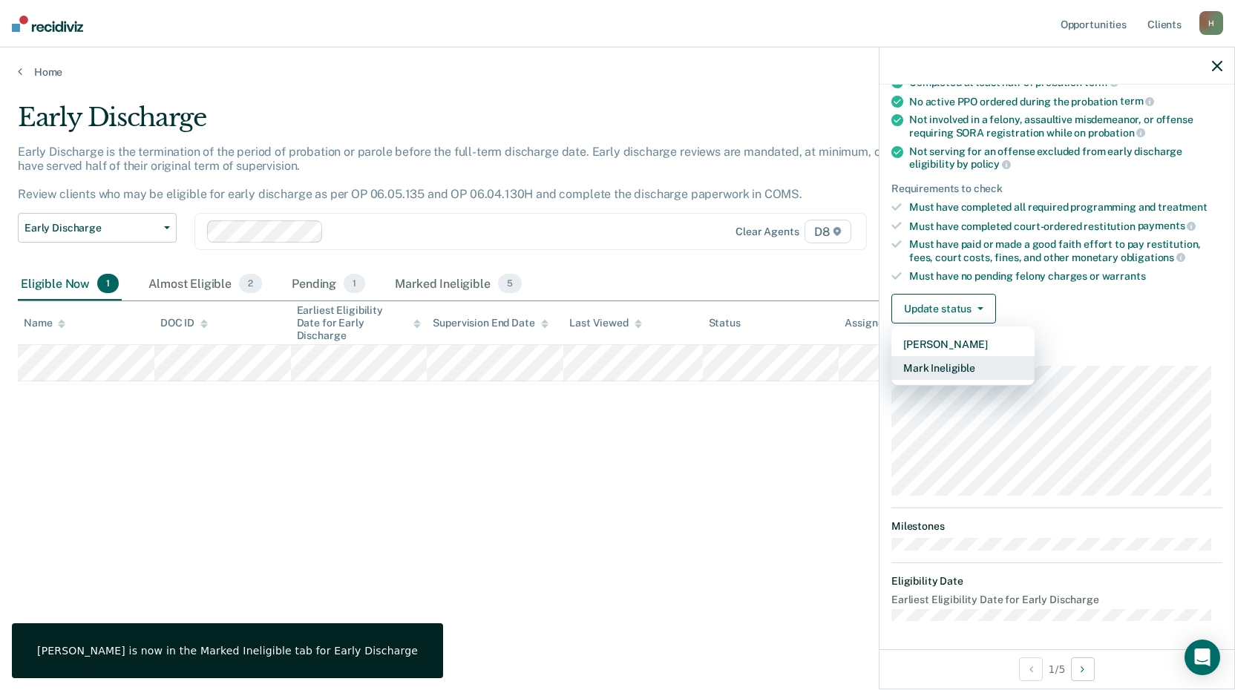
click at [943, 364] on button "Mark Ineligible" at bounding box center [962, 368] width 143 height 24
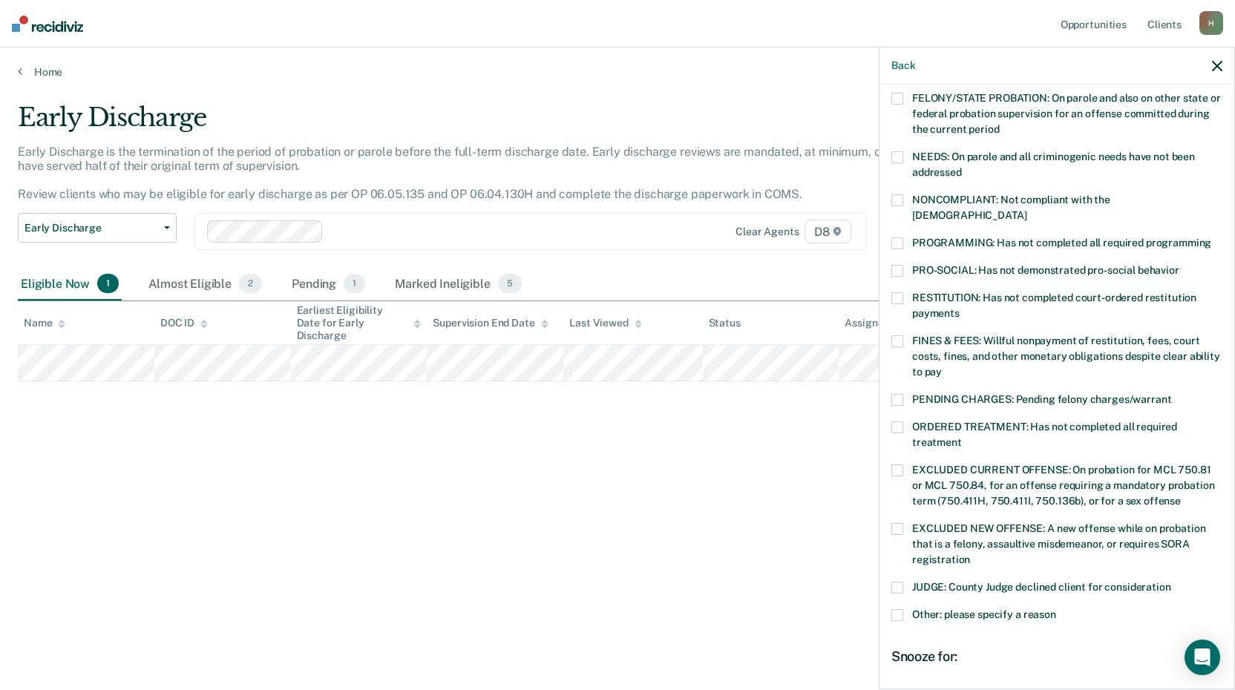
scroll to position [290, 0]
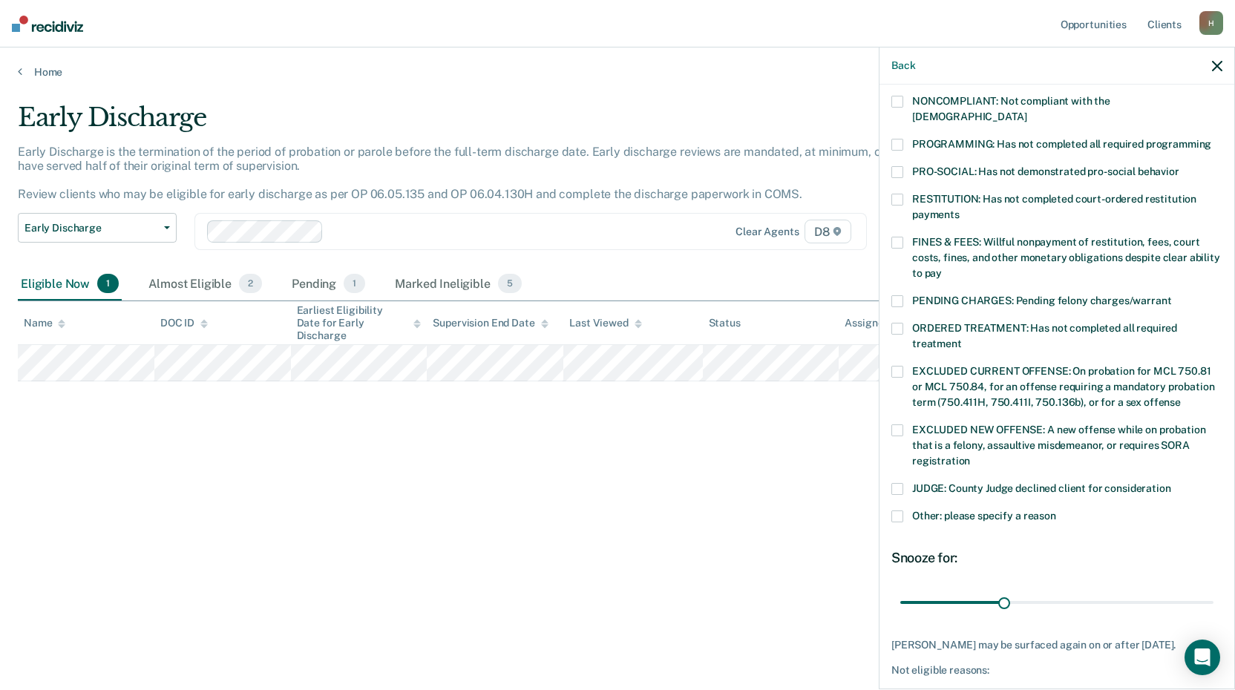
click at [901, 510] on span at bounding box center [897, 516] width 12 height 12
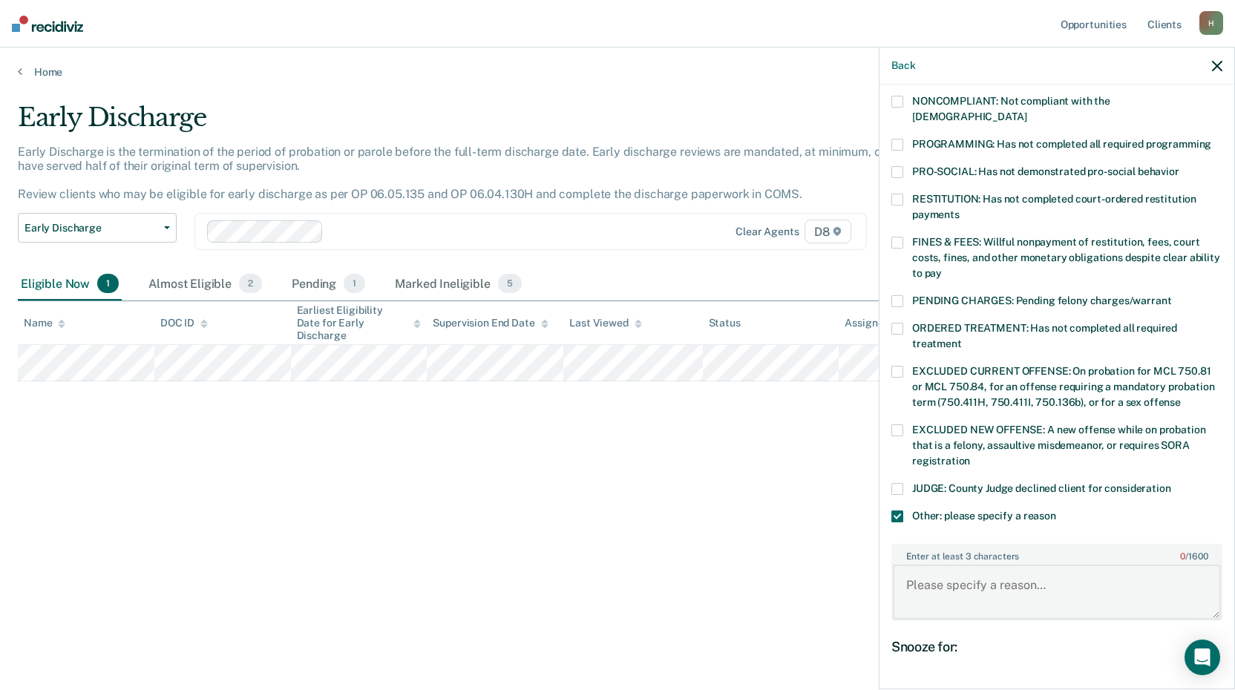
click at [923, 565] on textarea "Enter at least 3 characters 0 / 1600" at bounding box center [1057, 592] width 328 height 55
paste textarea "Remains in DTCP."
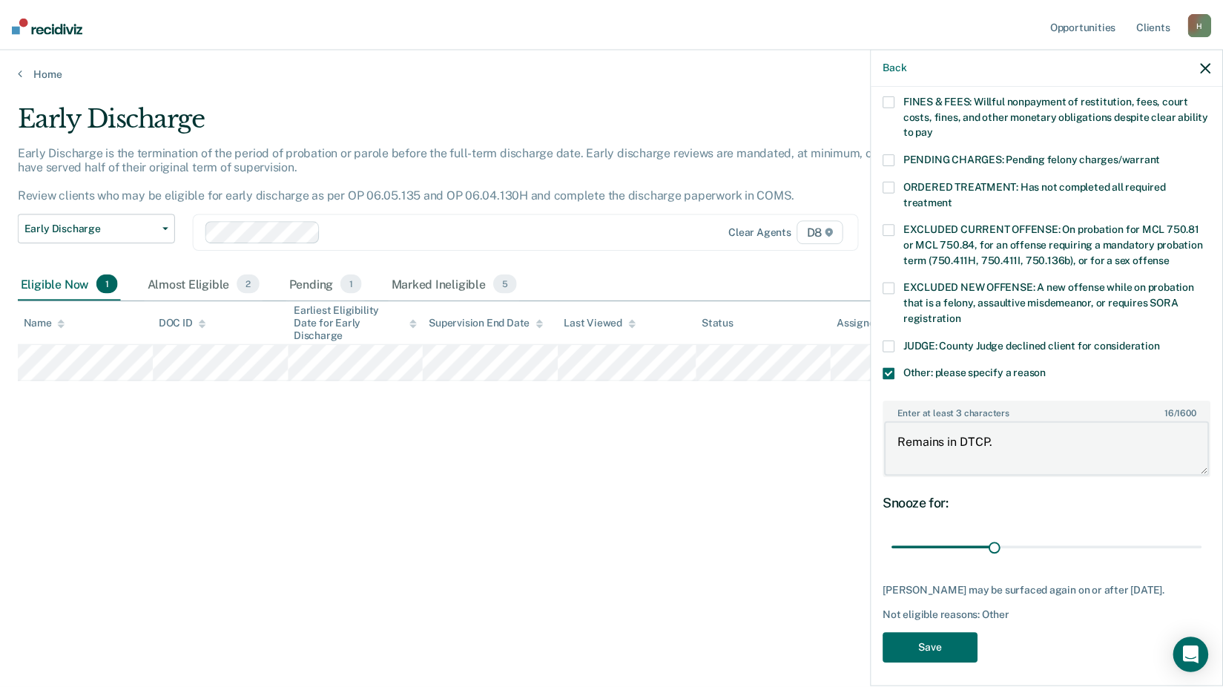
scroll to position [434, 0]
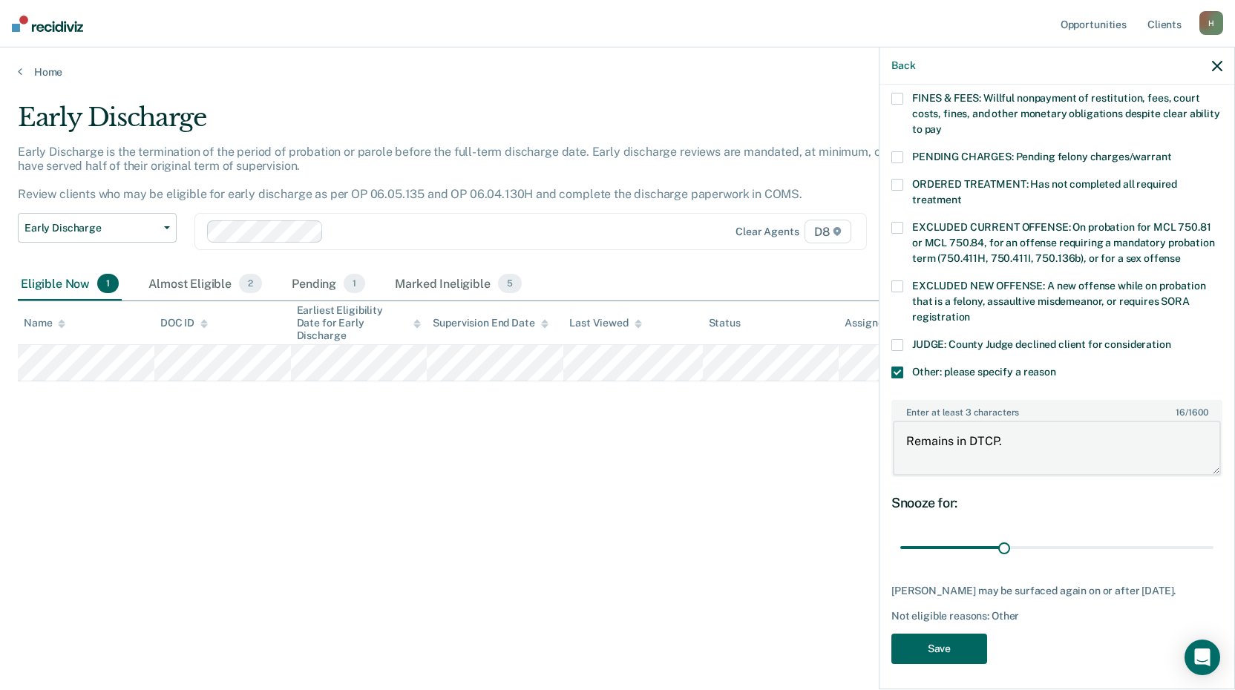
type textarea "Remains in DTCP."
click at [946, 640] on button "Save" at bounding box center [939, 649] width 96 height 30
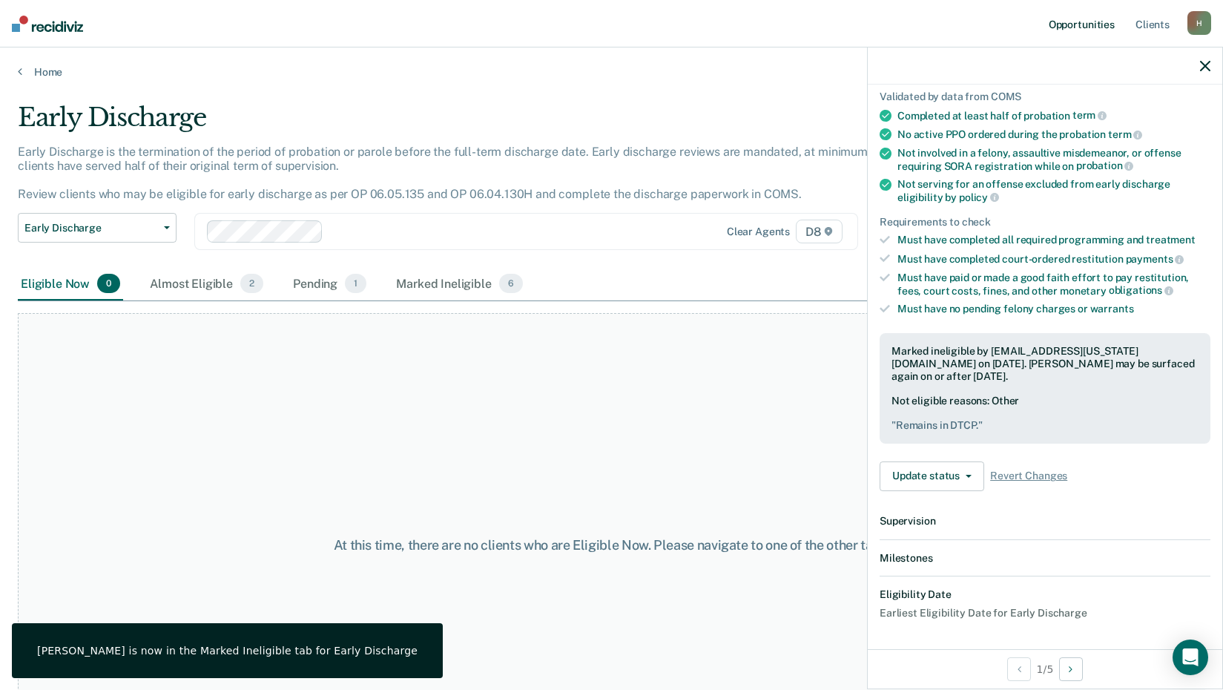
scroll to position [276, 0]
